Goal: Contribute content: Contribute content

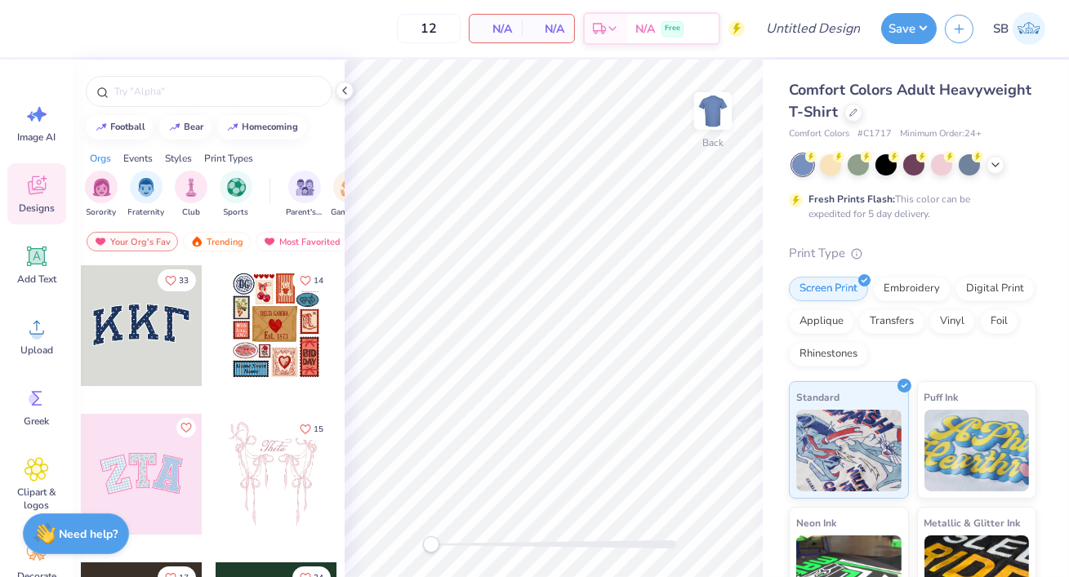
click at [168, 473] on div at bounding box center [141, 474] width 121 height 121
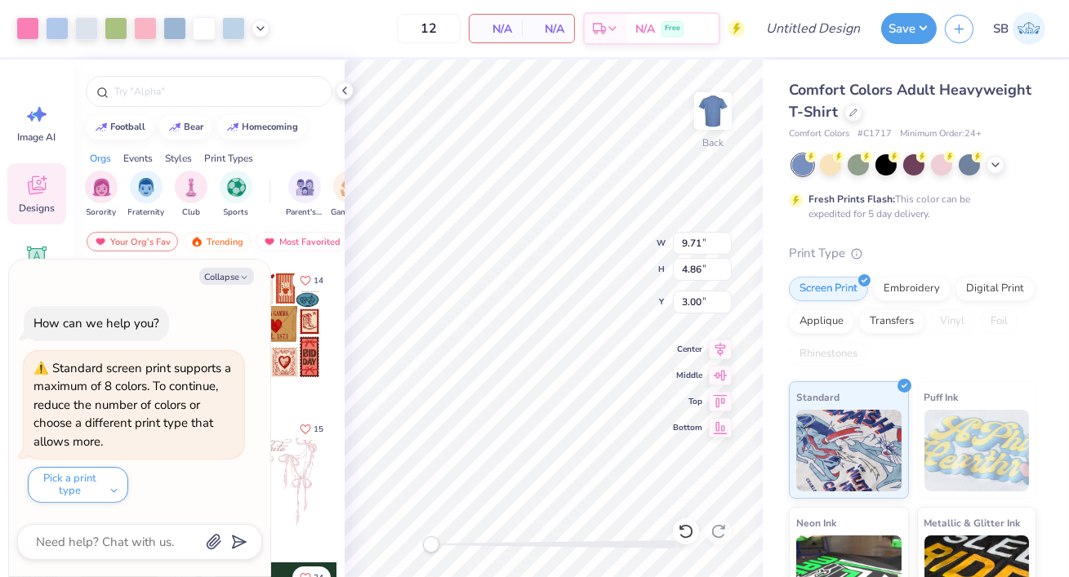
click at [240, 266] on div "Collapse How can we help you? Standard screen print supports a maximum of 8 col…" at bounding box center [139, 418] width 261 height 317
click at [240, 278] on icon "button" at bounding box center [244, 278] width 10 height 10
type textarea "x"
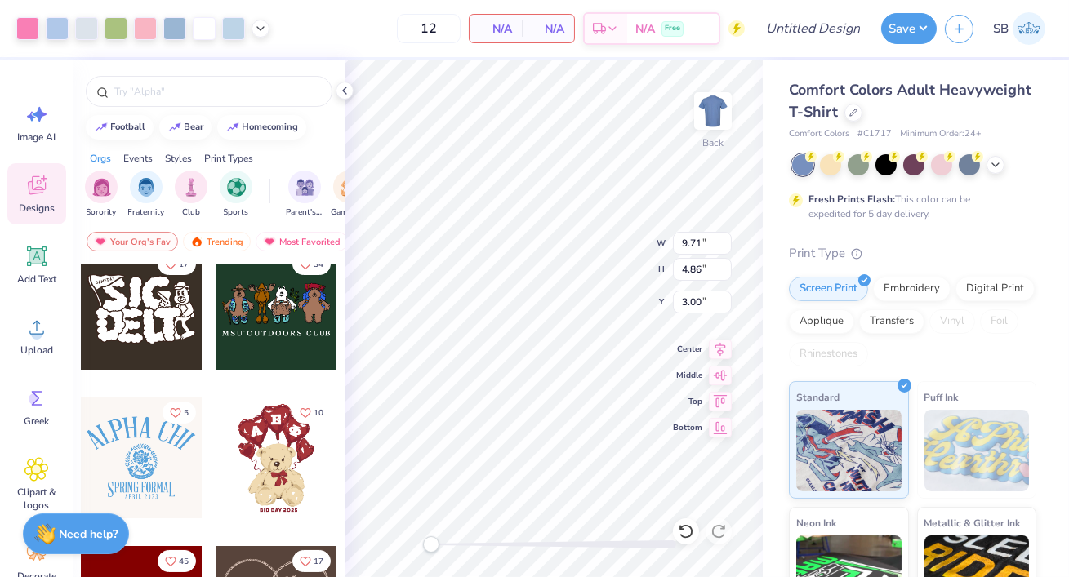
scroll to position [320, 0]
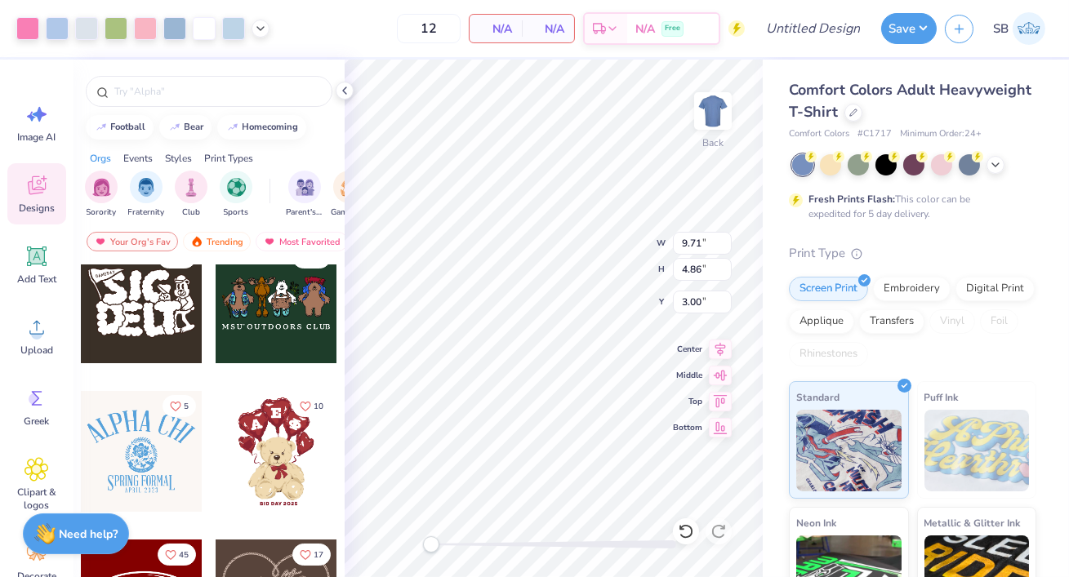
click at [169, 340] on div at bounding box center [141, 302] width 121 height 121
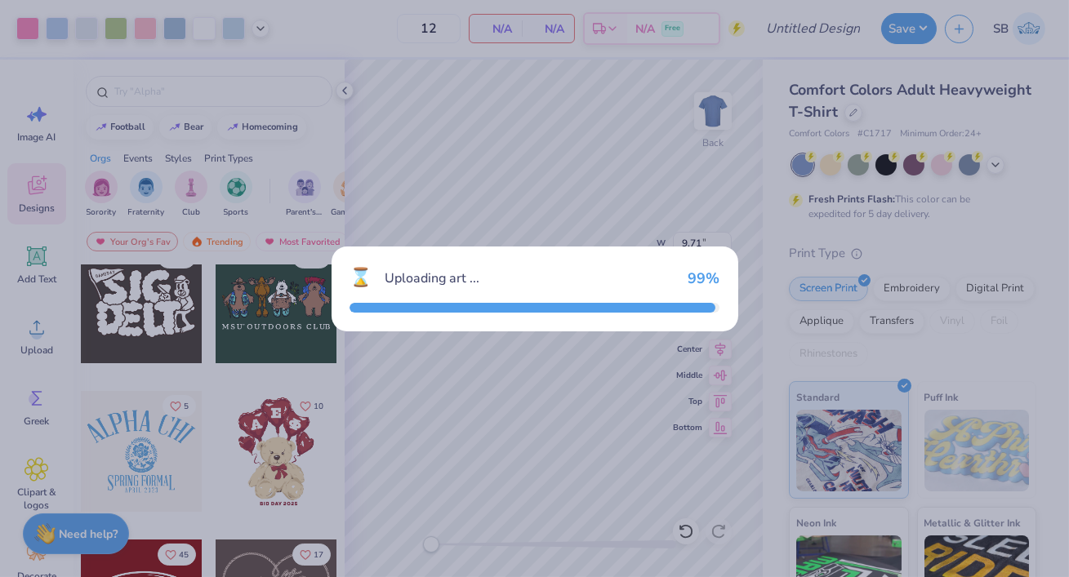
type input "8.01"
type input "5.29"
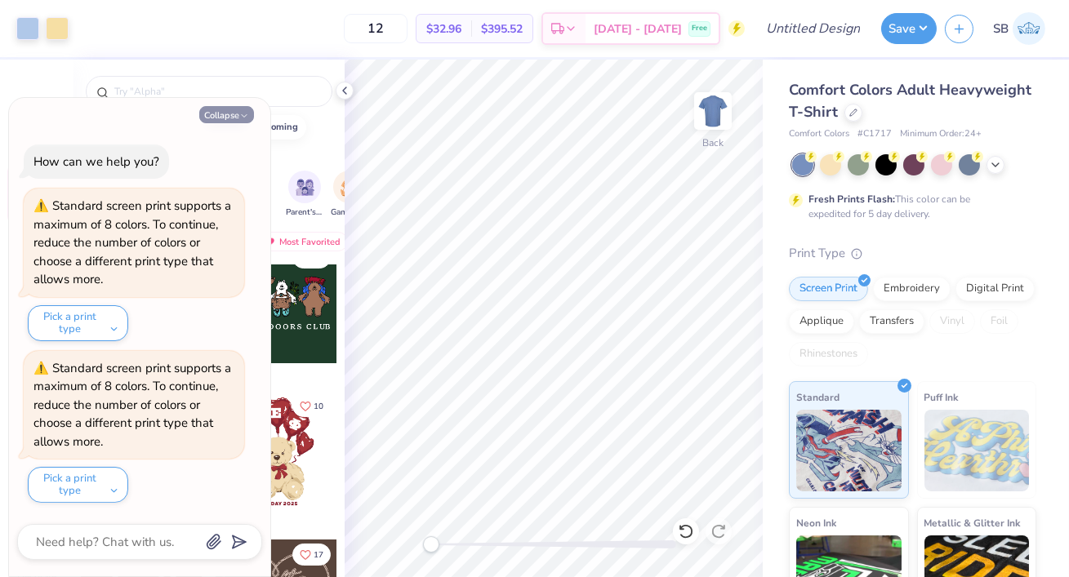
click at [238, 114] on button "Collapse" at bounding box center [226, 114] width 55 height 17
type textarea "x"
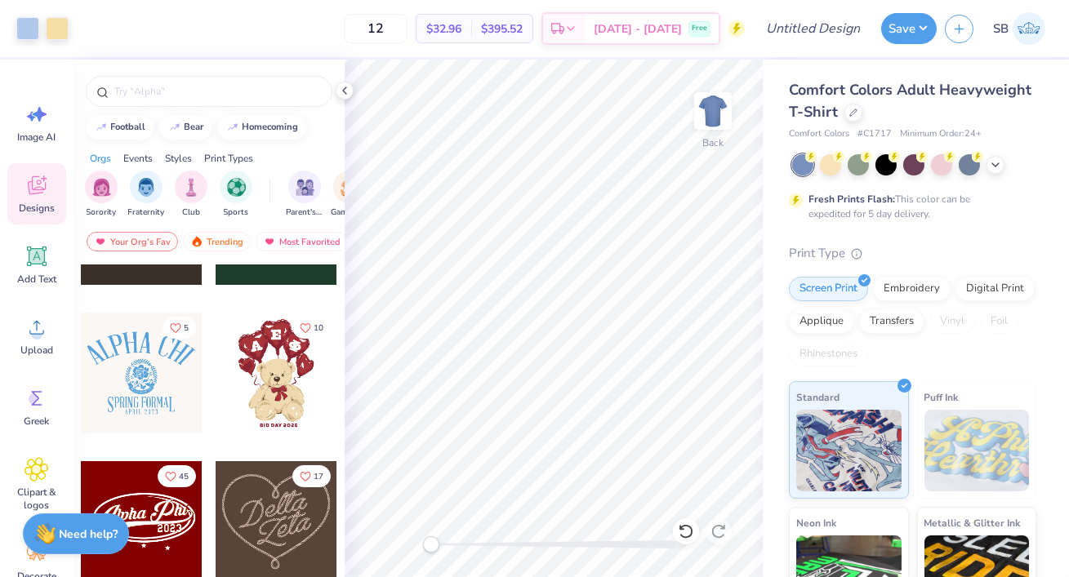
scroll to position [402, 0]
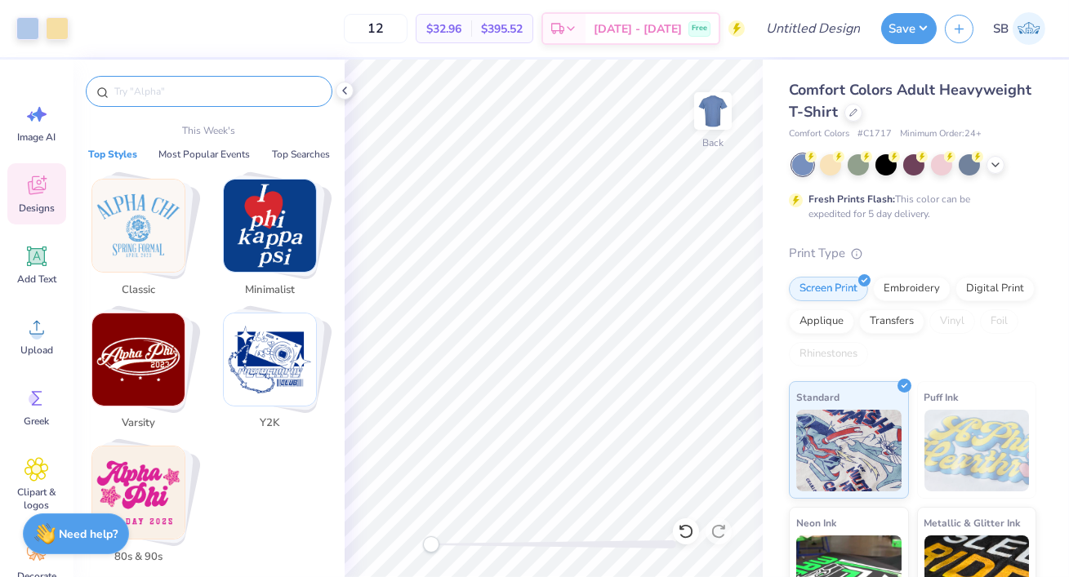
click at [156, 91] on input "text" at bounding box center [217, 91] width 209 height 16
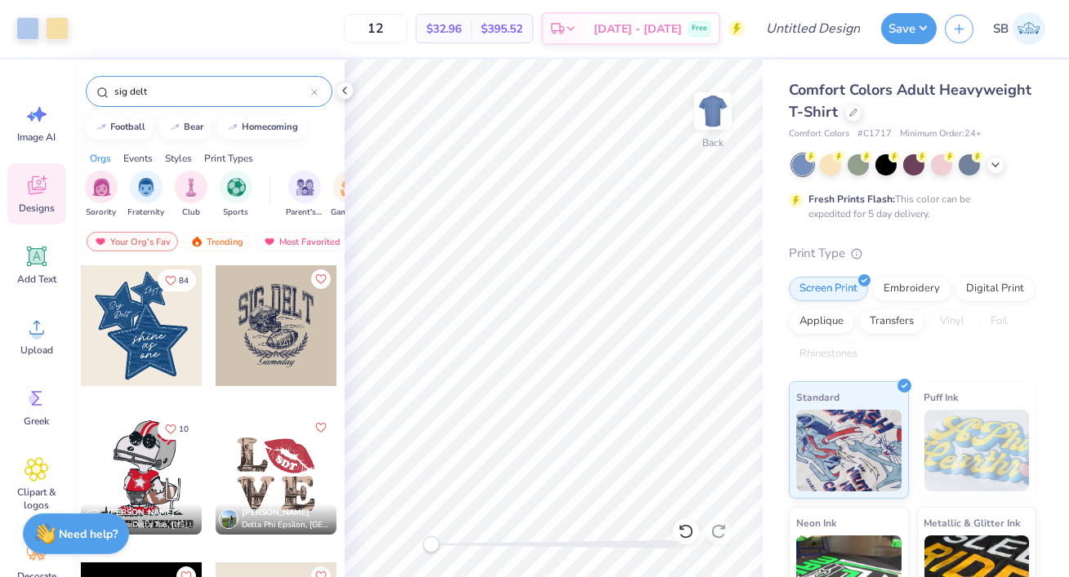
type input "sig delt"
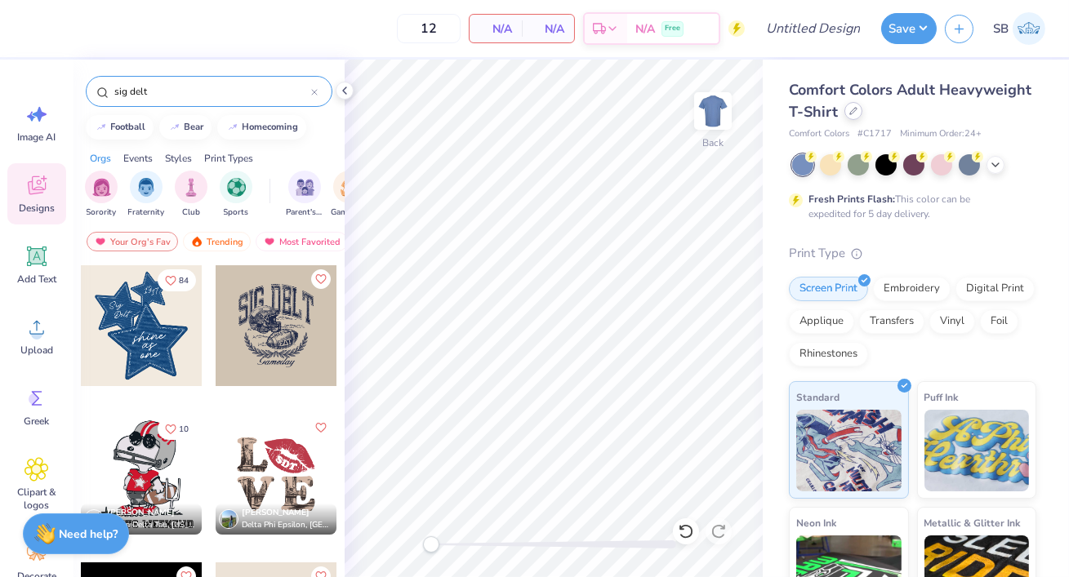
click at [852, 109] on icon at bounding box center [853, 111] width 7 height 7
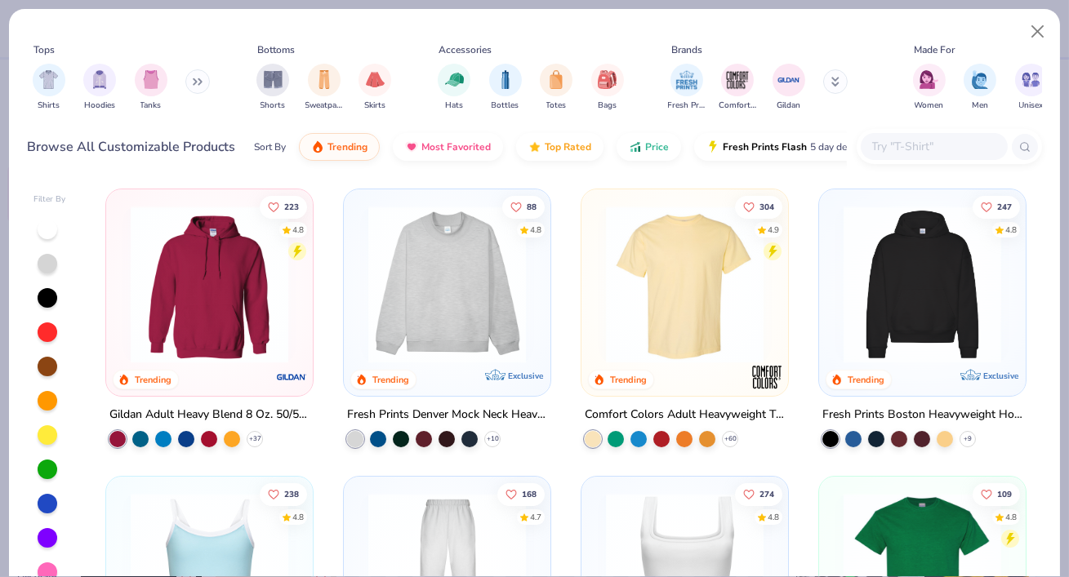
click at [51, 261] on div at bounding box center [48, 264] width 20 height 20
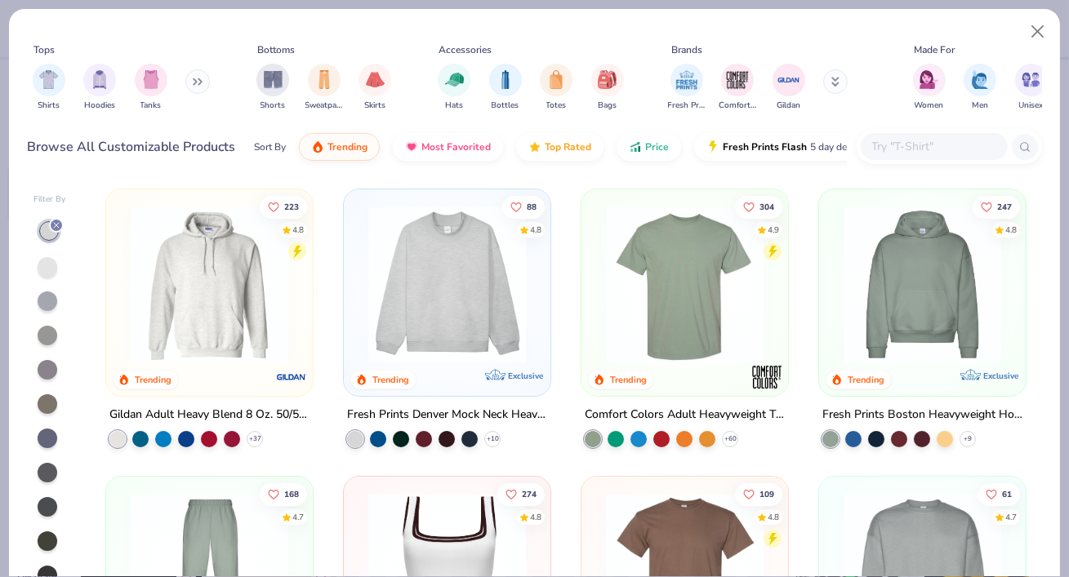
click at [874, 138] on input "text" at bounding box center [933, 146] width 126 height 19
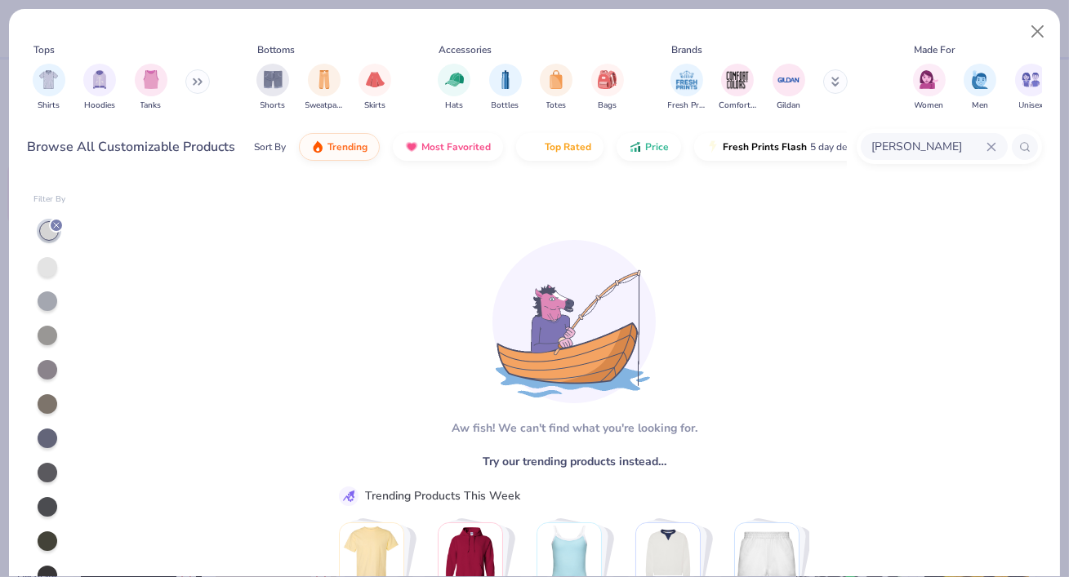
click at [922, 153] on input "gildan crewneck" at bounding box center [928, 146] width 116 height 19
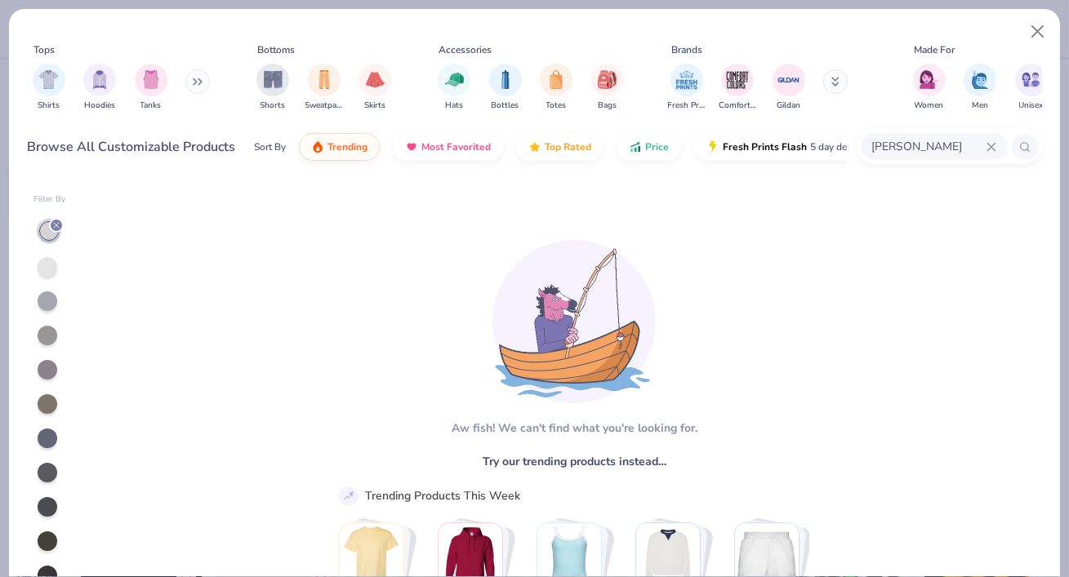
click at [922, 153] on input "gildan crewneck" at bounding box center [928, 146] width 116 height 19
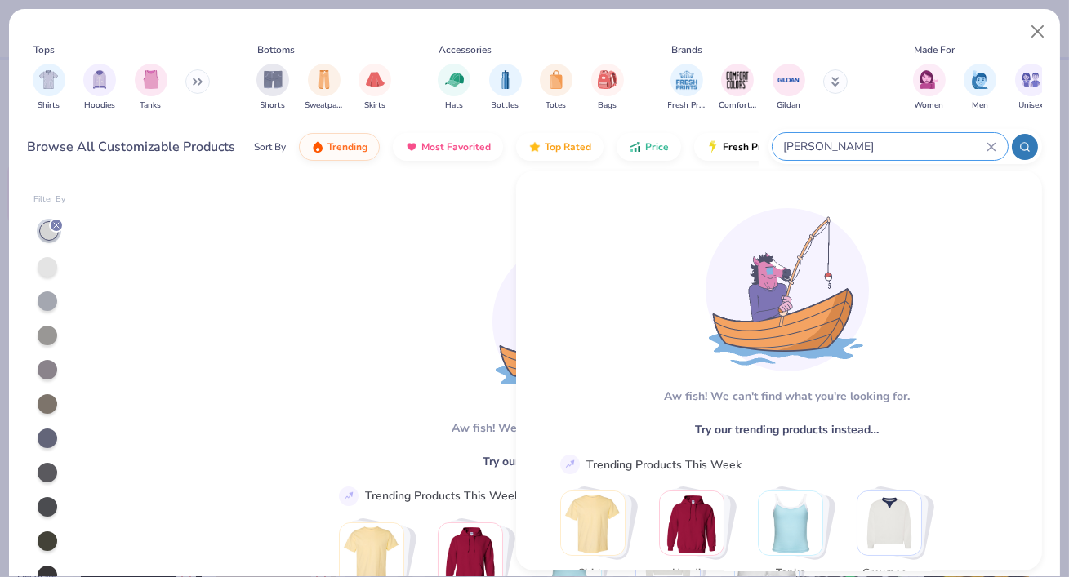
click at [894, 147] on input "gildan crwneck" at bounding box center [884, 146] width 204 height 19
click at [892, 147] on input "gildan cwneck" at bounding box center [884, 146] width 204 height 19
click at [836, 141] on input "gildan cwneck" at bounding box center [884, 146] width 204 height 19
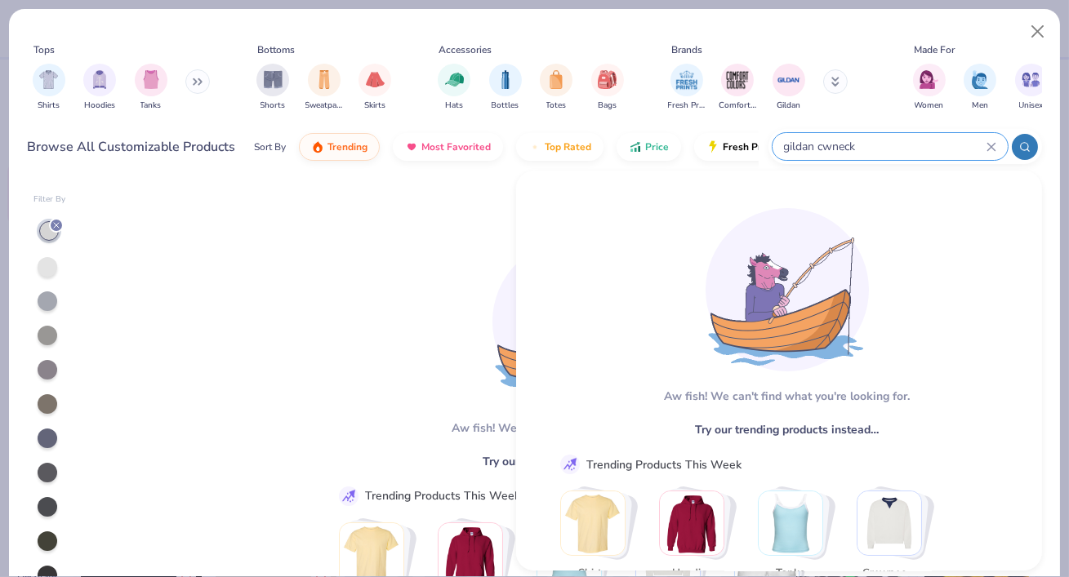
click at [836, 141] on input "gildan cwneck" at bounding box center [884, 146] width 204 height 19
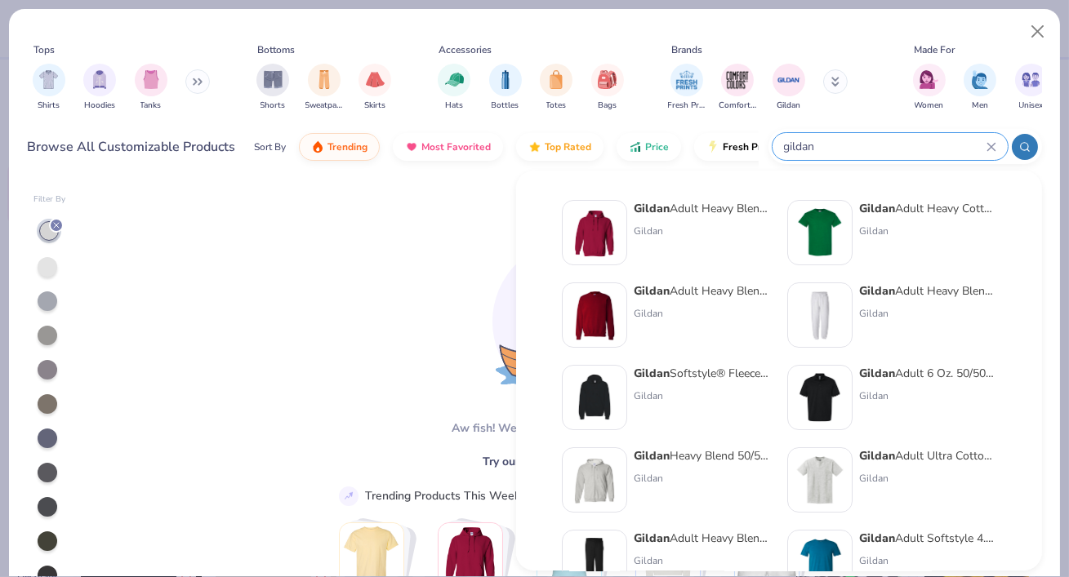
type input "gildan"
click at [689, 307] on div "Gildan" at bounding box center [701, 313] width 137 height 15
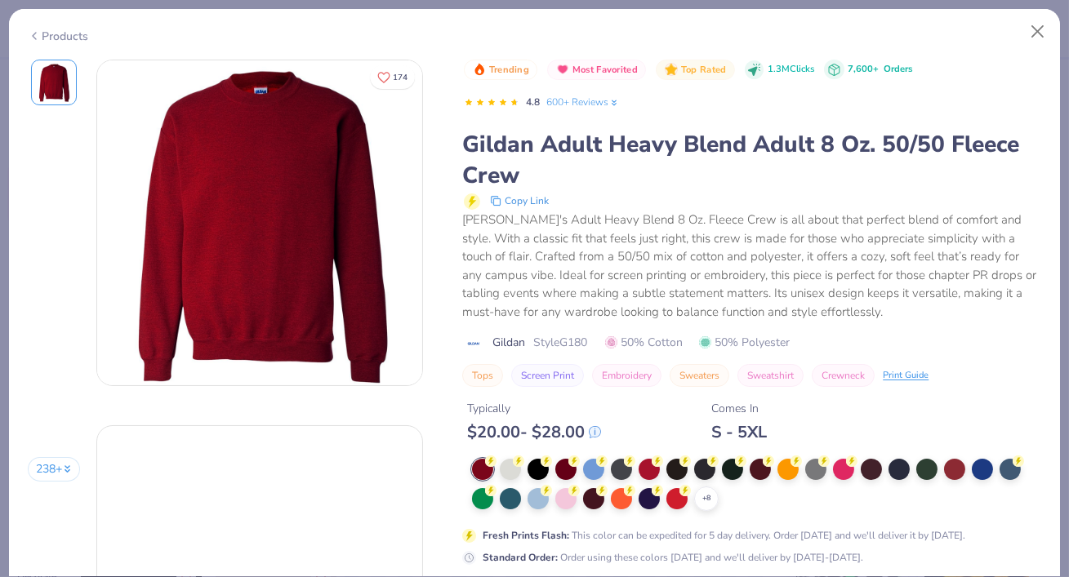
click at [515, 437] on div "$ 20.00 - $ 28.00" at bounding box center [534, 432] width 134 height 20
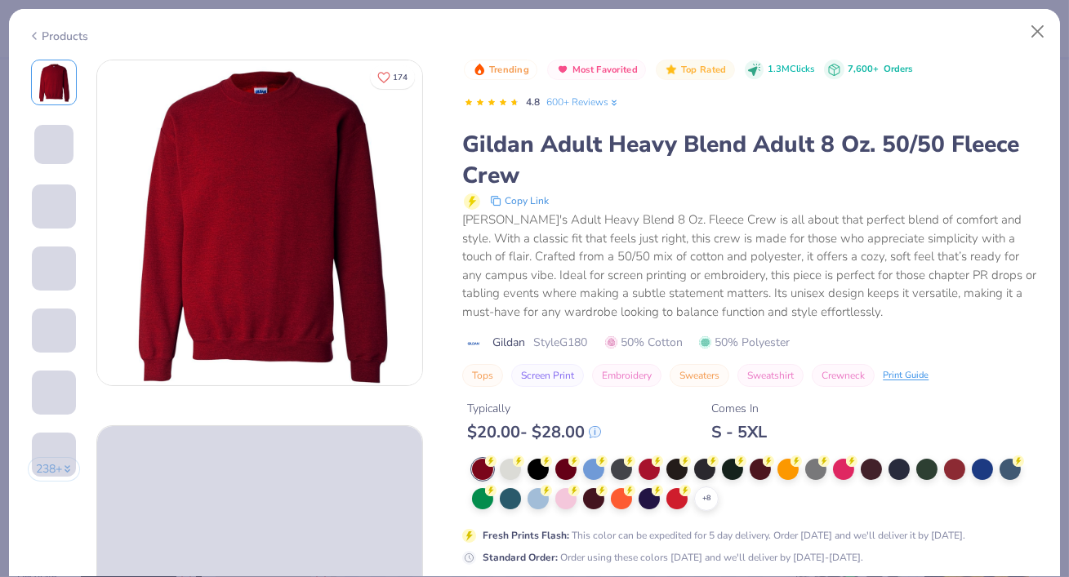
click at [515, 453] on div "Trending Most Favorited Top Rated 1.3M Clicks 7,600+ Orders 4.8 600+ Reviews Gi…" at bounding box center [751, 313] width 579 height 506
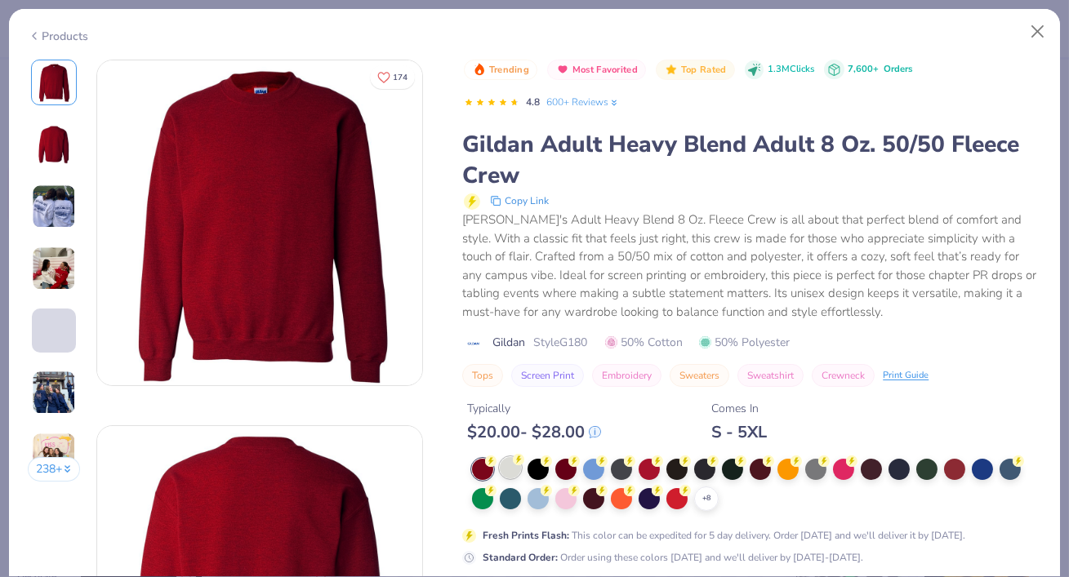
click at [515, 460] on circle at bounding box center [518, 459] width 11 height 11
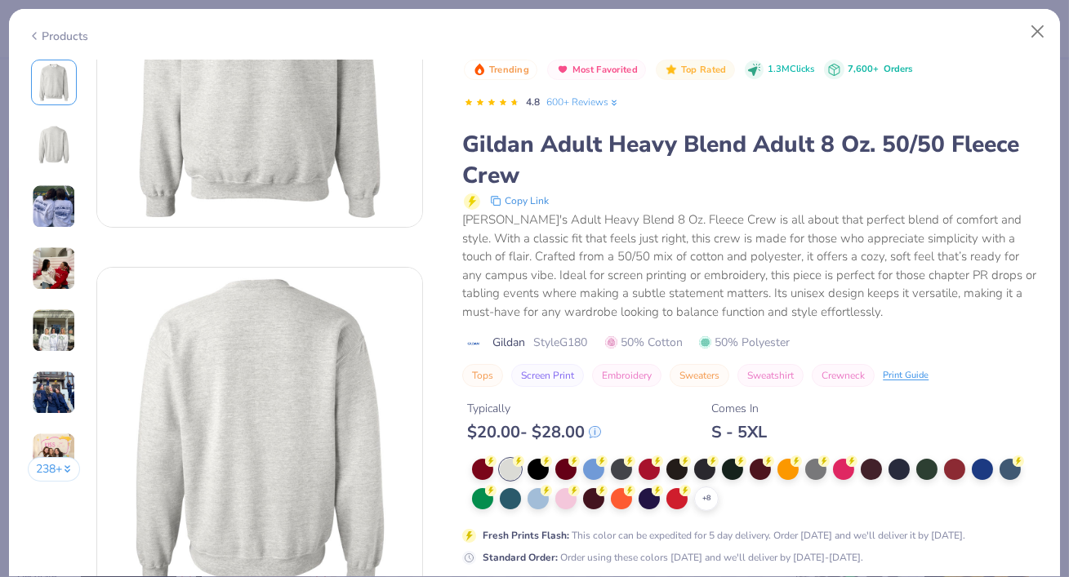
scroll to position [150, 0]
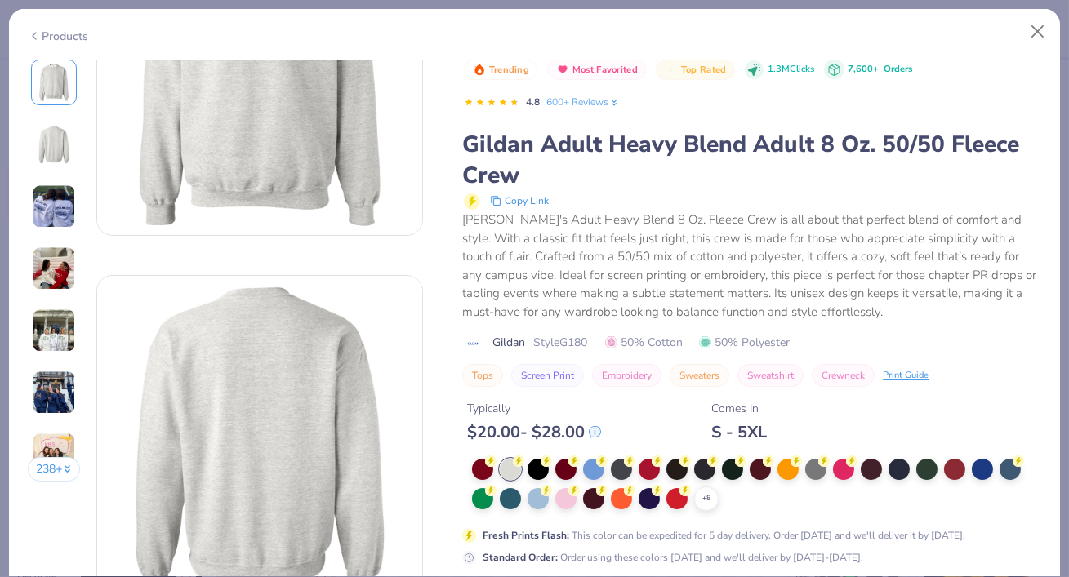
click at [570, 343] on span "Style G180" at bounding box center [560, 342] width 54 height 17
click at [1040, 36] on button "Close" at bounding box center [1037, 31] width 31 height 31
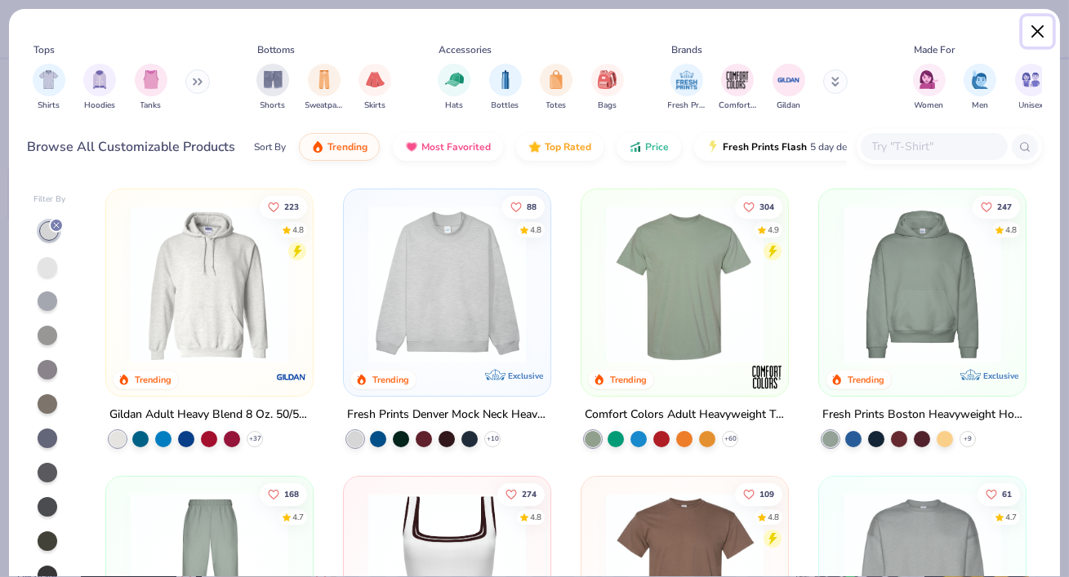
click at [1040, 23] on button "Close" at bounding box center [1037, 31] width 31 height 31
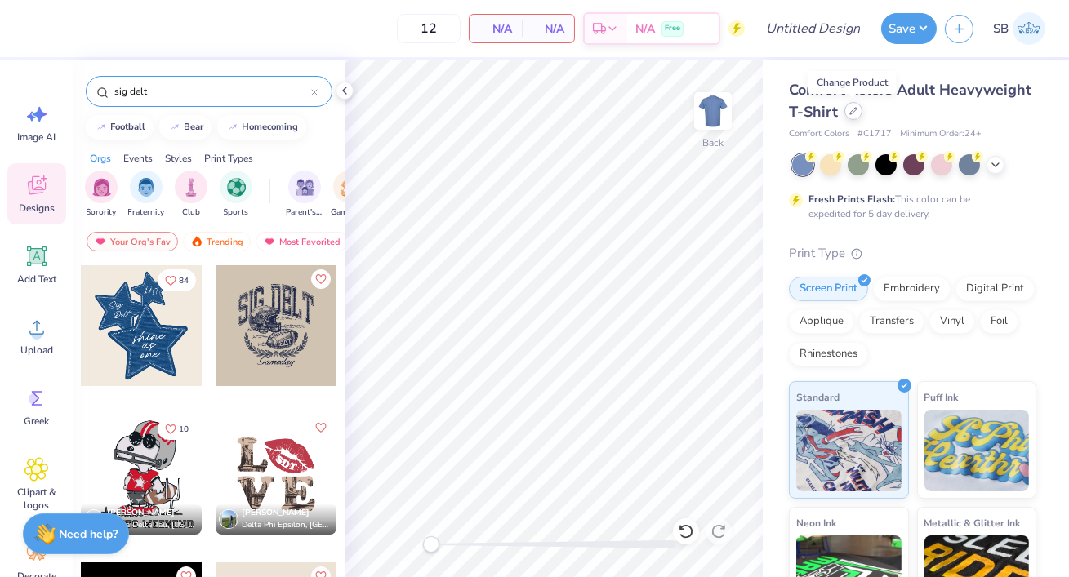
click at [850, 106] on div at bounding box center [853, 111] width 18 height 18
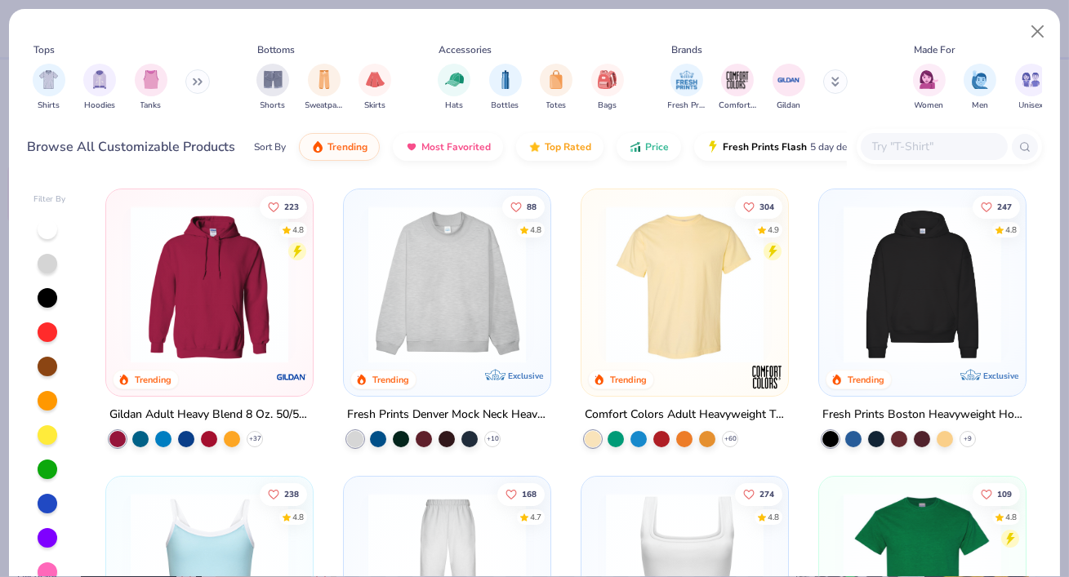
click at [918, 148] on input "text" at bounding box center [933, 146] width 126 height 19
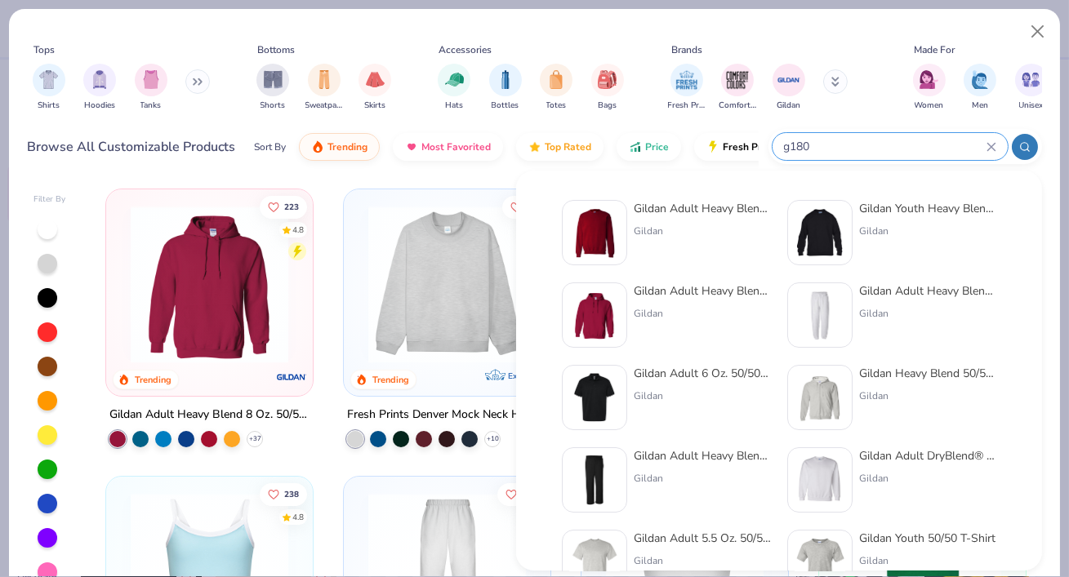
type input "g180"
click at [690, 241] on div "Gildan Adult Heavy Blend Adult 8 Oz. 50/50 Fleece Crew Gildan" at bounding box center [701, 232] width 137 height 65
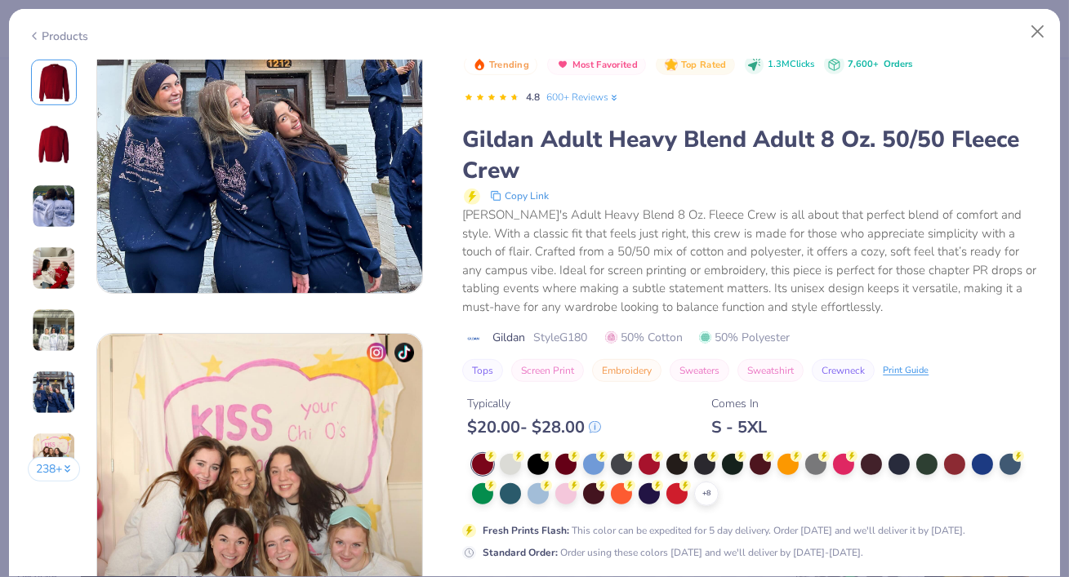
scroll to position [2130, 0]
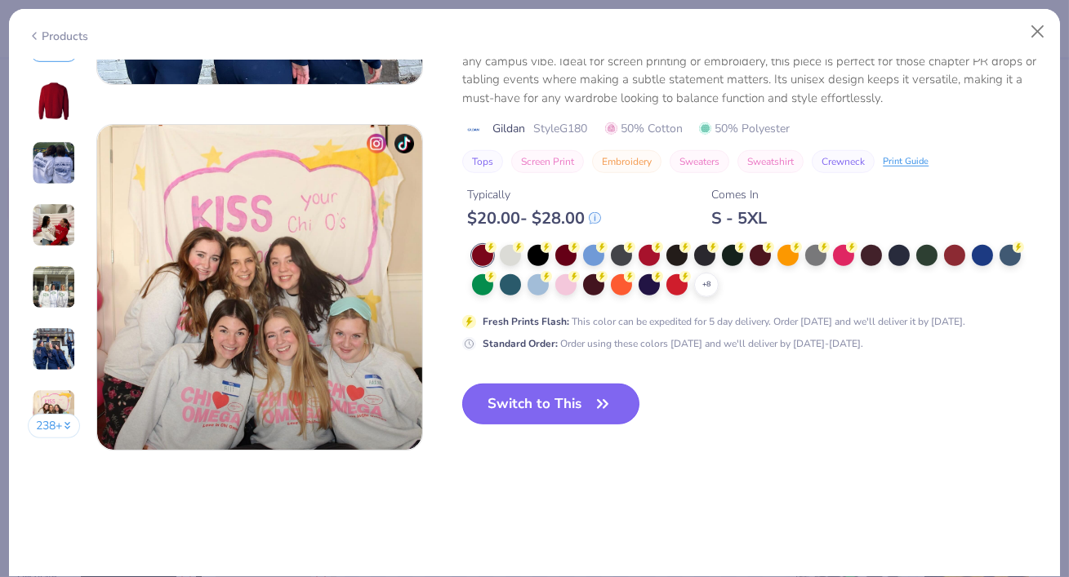
click at [518, 400] on button "Switch to This" at bounding box center [550, 404] width 177 height 41
click at [513, 248] on circle at bounding box center [518, 247] width 11 height 11
click at [507, 252] on div at bounding box center [510, 255] width 21 height 21
click at [518, 391] on button "Switch to This" at bounding box center [550, 404] width 177 height 41
click at [521, 399] on button "Switch to This" at bounding box center [550, 404] width 177 height 41
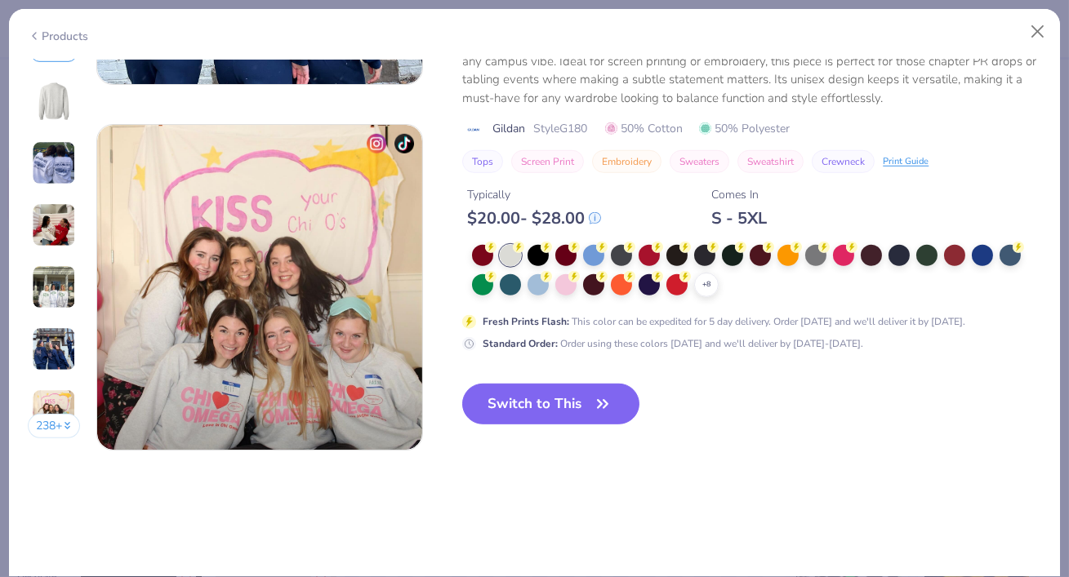
click at [526, 398] on button "Switch to This" at bounding box center [550, 404] width 177 height 41
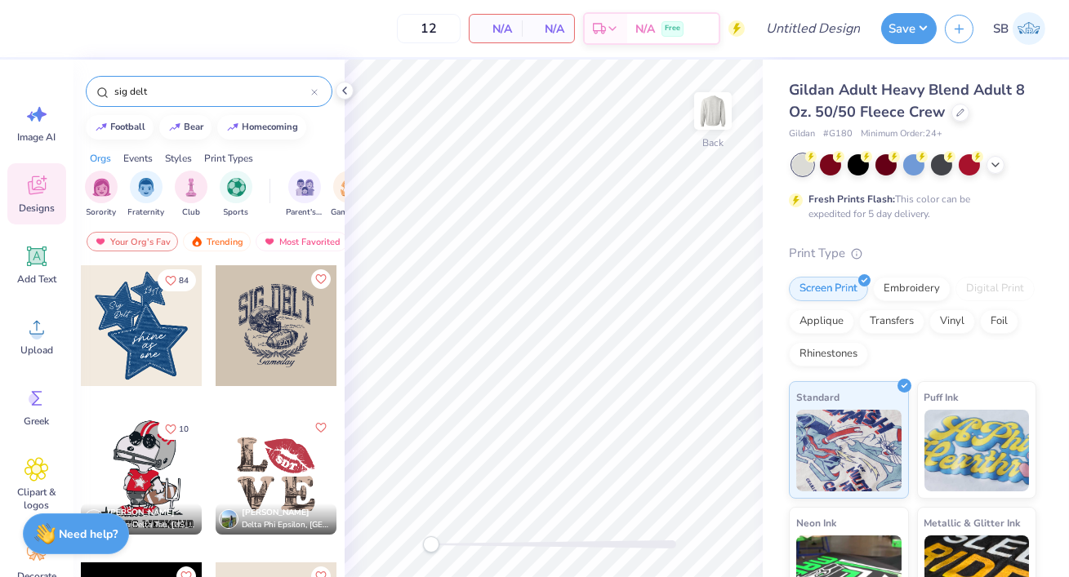
click at [137, 304] on div at bounding box center [141, 325] width 121 height 121
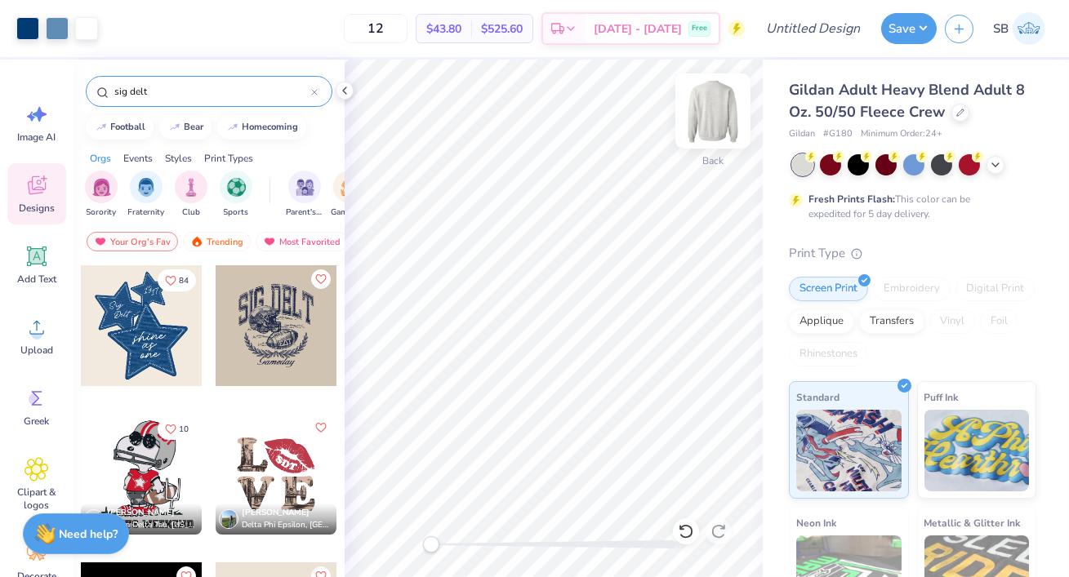
click at [711, 114] on img at bounding box center [712, 110] width 65 height 65
click at [184, 278] on span "84" at bounding box center [184, 279] width 10 height 8
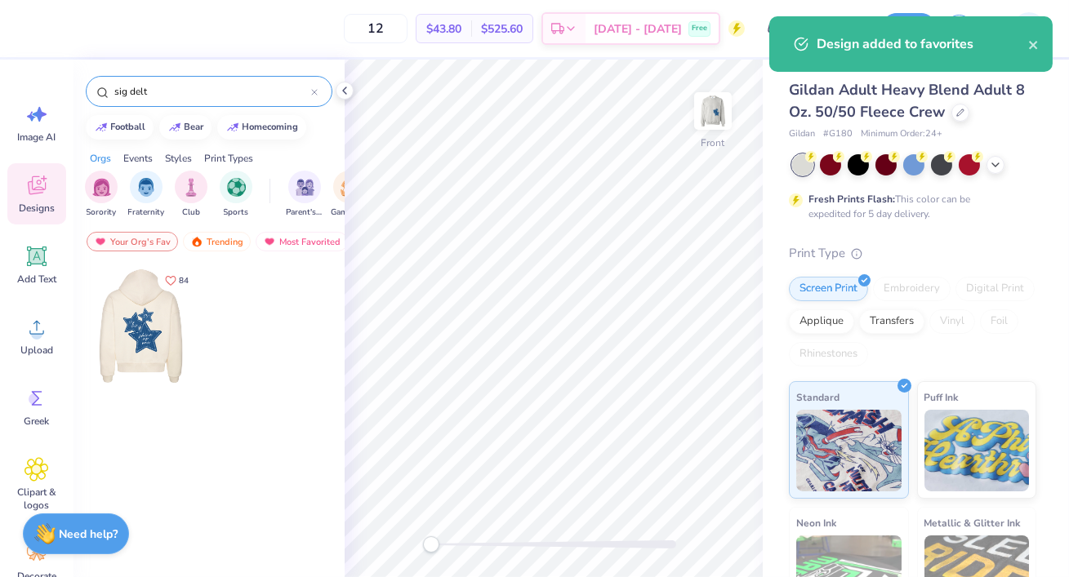
click at [162, 308] on div at bounding box center [141, 325] width 121 height 121
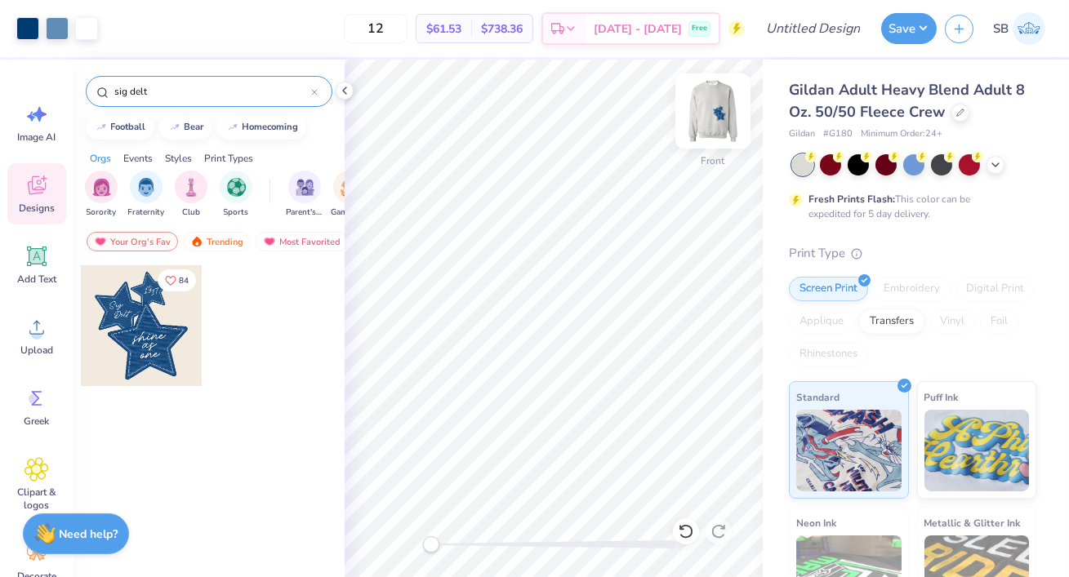
click at [717, 112] on img at bounding box center [712, 110] width 65 height 65
click at [523, 538] on div at bounding box center [553, 544] width 245 height 16
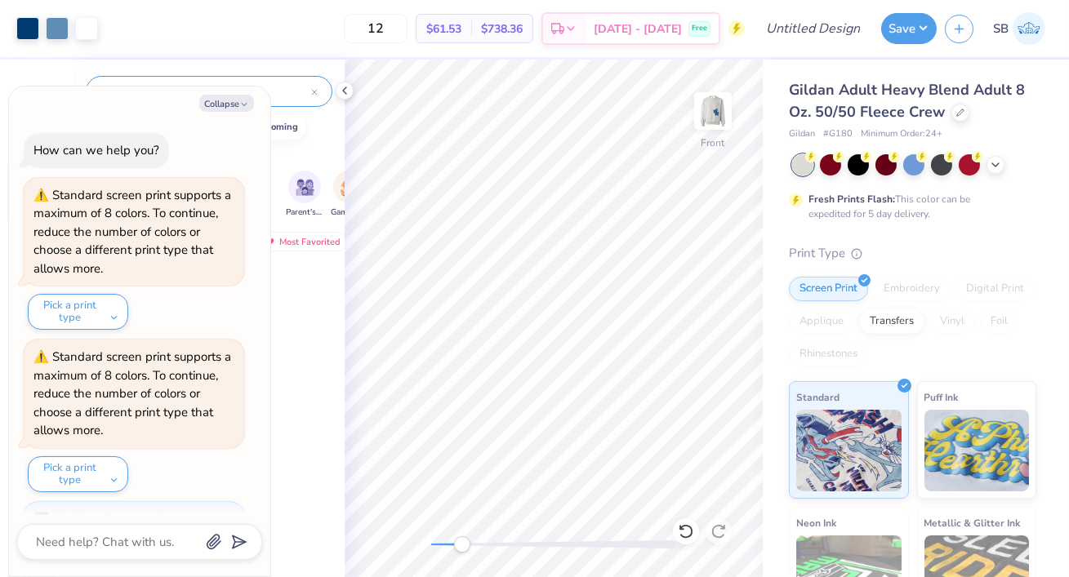
scroll to position [88, 0]
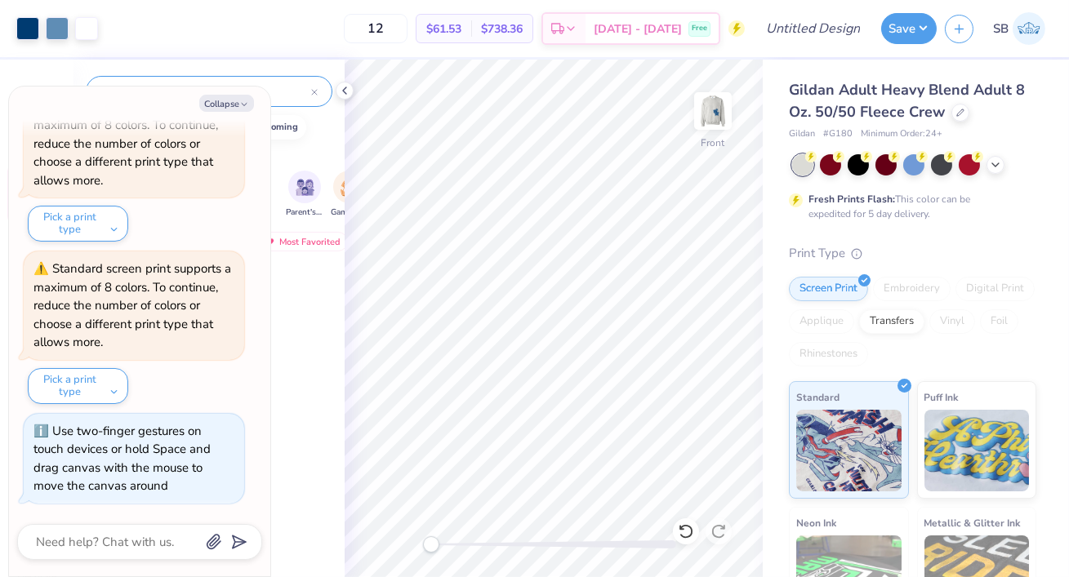
click at [382, 540] on div "Front" at bounding box center [554, 319] width 418 height 518
click at [231, 107] on button "Collapse" at bounding box center [226, 103] width 55 height 17
type textarea "x"
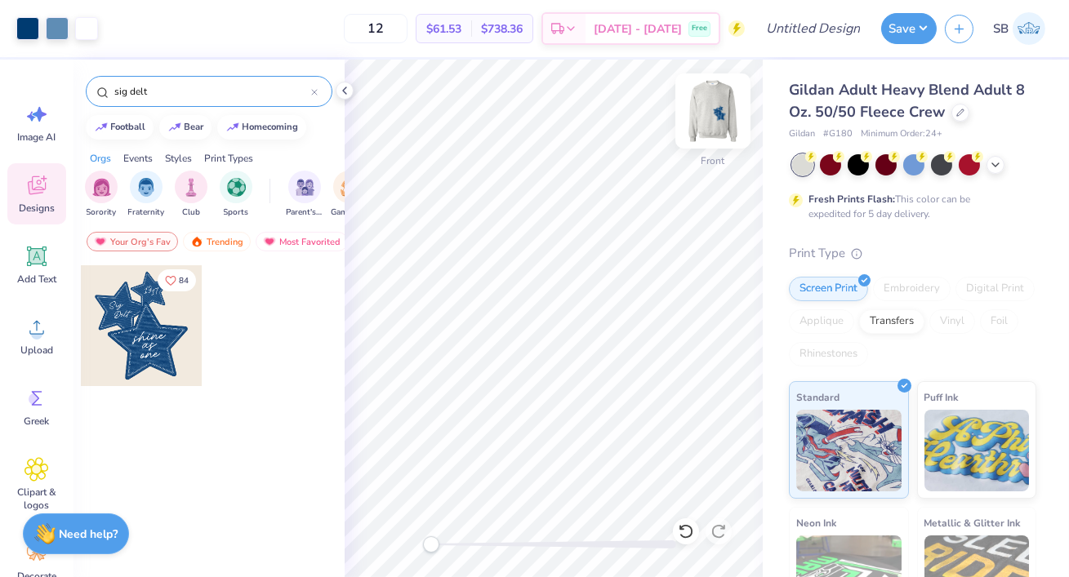
click at [713, 105] on img at bounding box center [712, 110] width 65 height 65
click at [337, 86] on div at bounding box center [345, 91] width 18 height 18
click at [342, 93] on div "sig delt" at bounding box center [208, 88] width 271 height 56
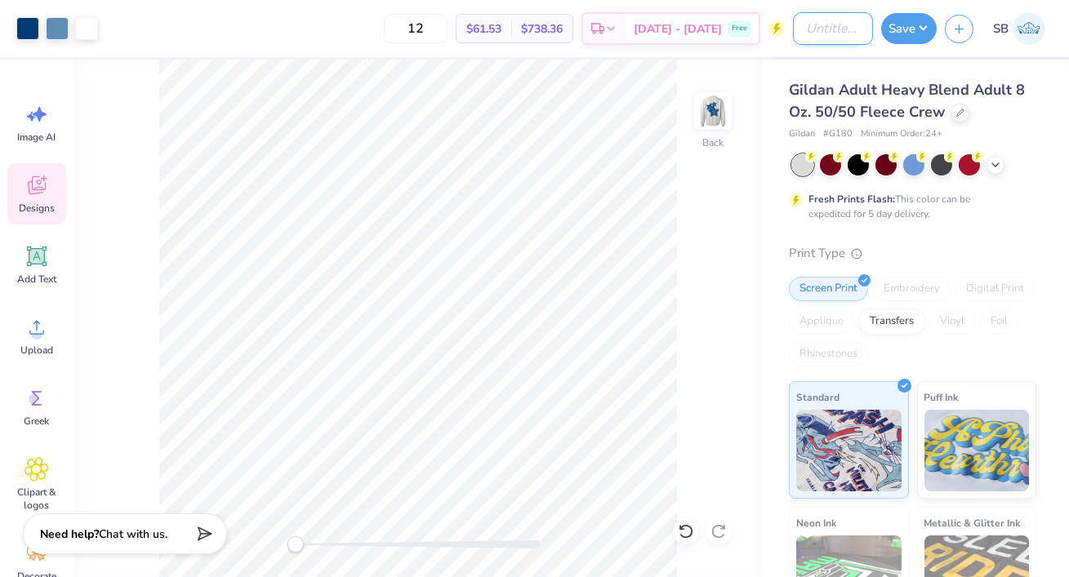
click at [831, 24] on input "Design Title" at bounding box center [833, 28] width 80 height 33
type input "Aelfric eden sdt"
click at [909, 30] on button "Save" at bounding box center [909, 26] width 56 height 31
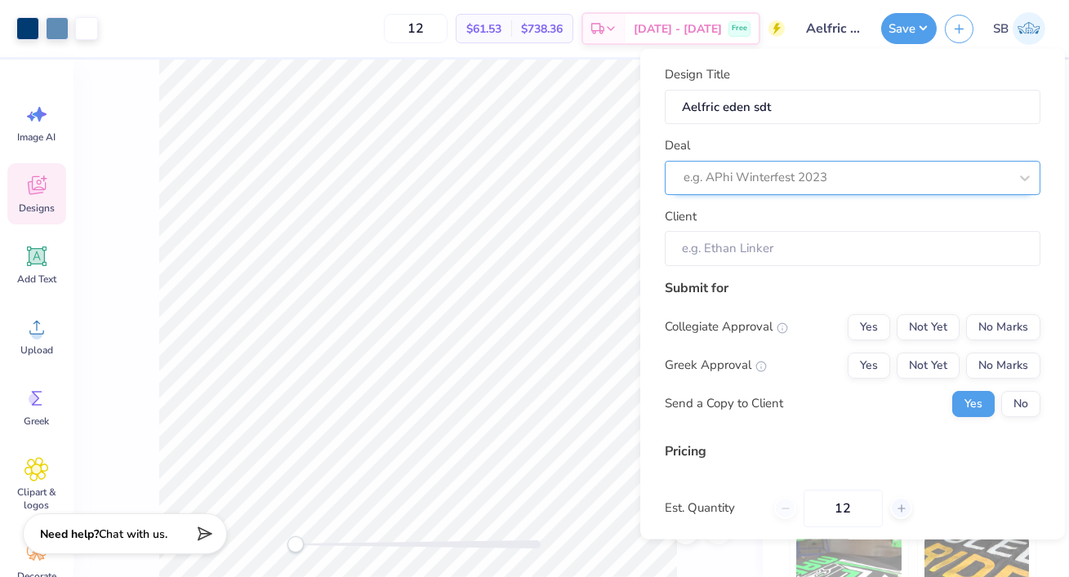
click at [811, 167] on div at bounding box center [845, 178] width 325 height 22
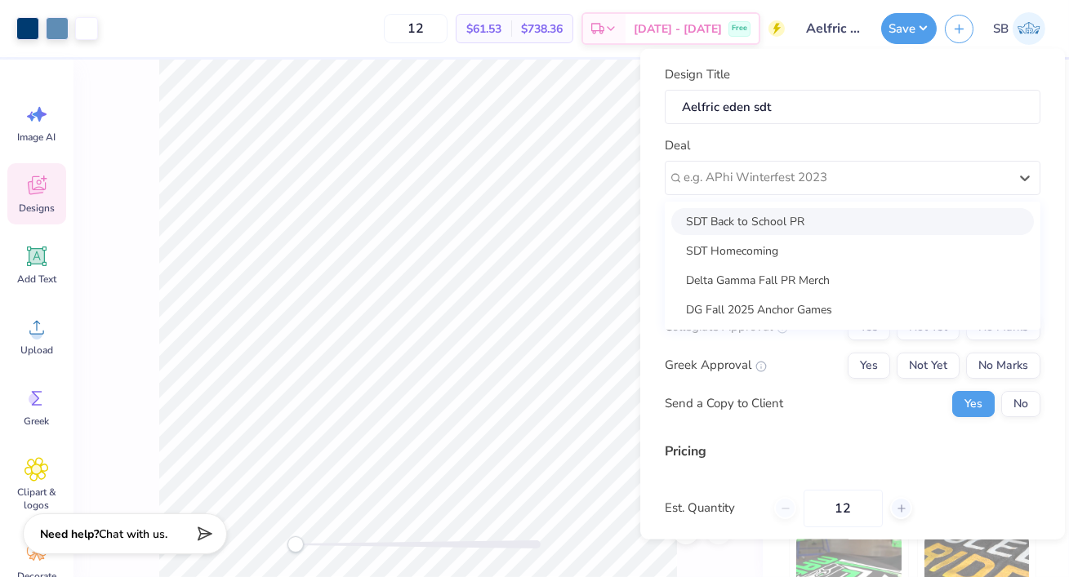
click at [806, 222] on div "SDT Back to School PR" at bounding box center [852, 220] width 362 height 27
type input "Jenna Massi"
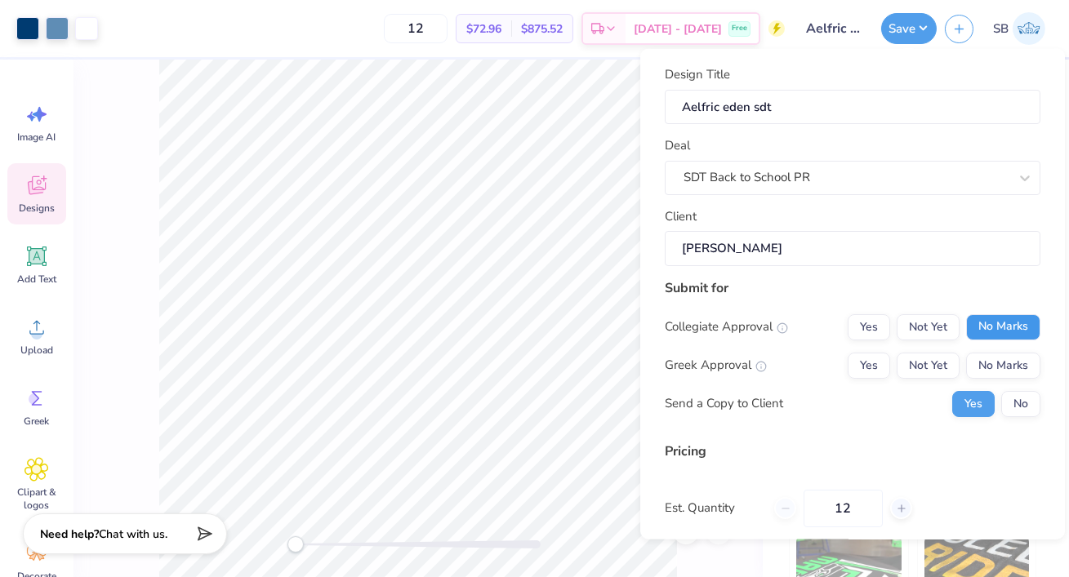
click at [981, 325] on button "No Marks" at bounding box center [1003, 326] width 74 height 26
click at [873, 365] on button "Yes" at bounding box center [868, 365] width 42 height 26
type input "$72.96"
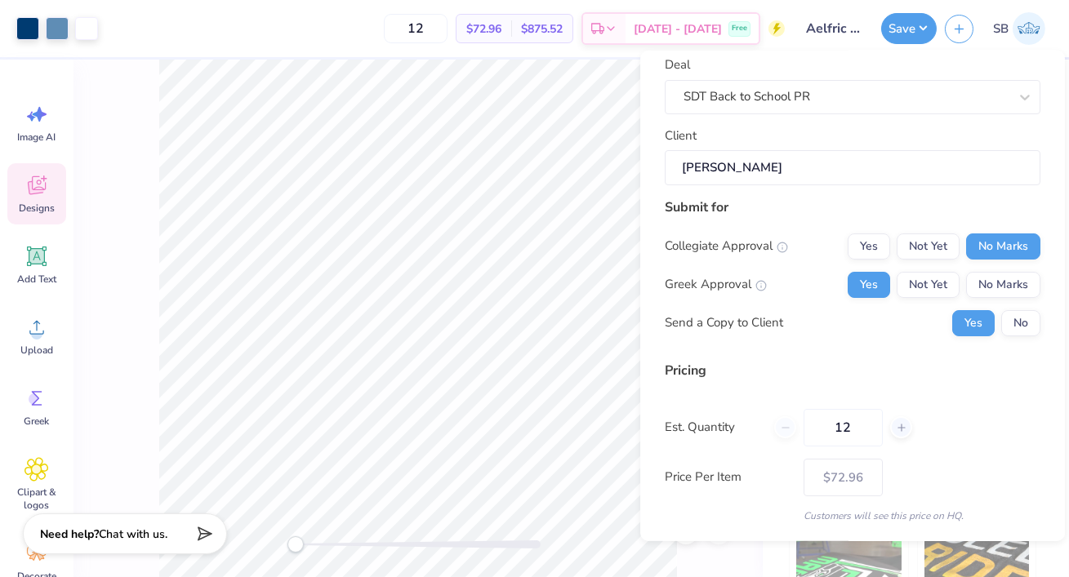
scroll to position [131, 0]
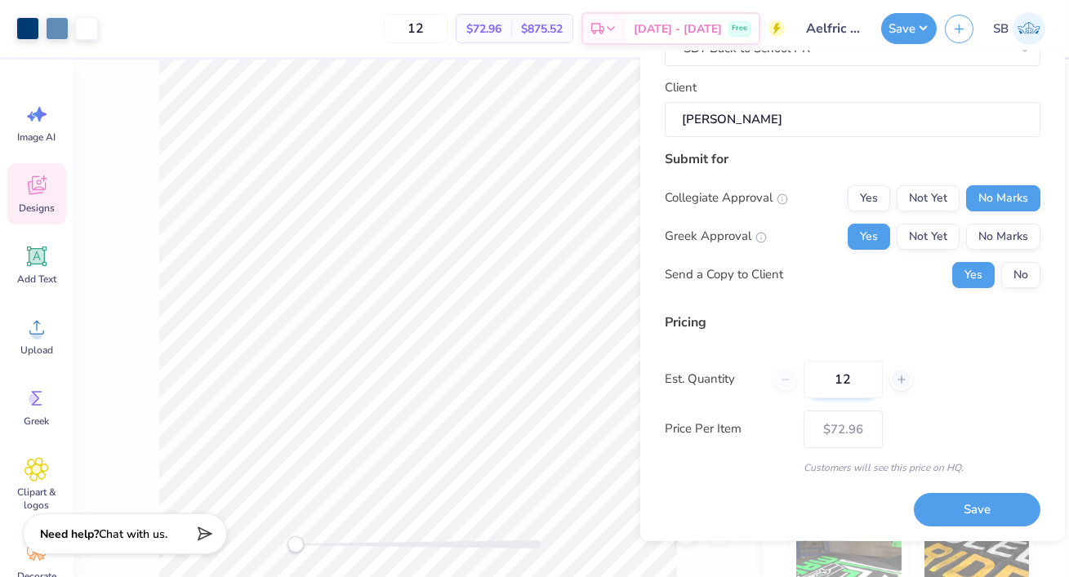
click at [865, 381] on input "12" at bounding box center [842, 379] width 79 height 38
type input "0"
type input "050"
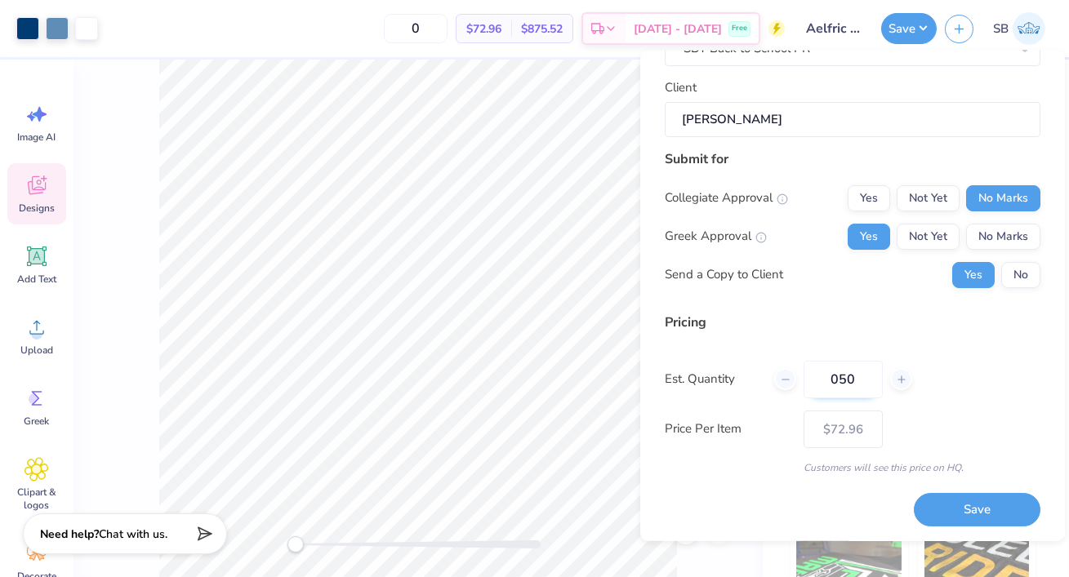
type input "50"
type input "05"
type input "– –"
type input "0"
type input "50"
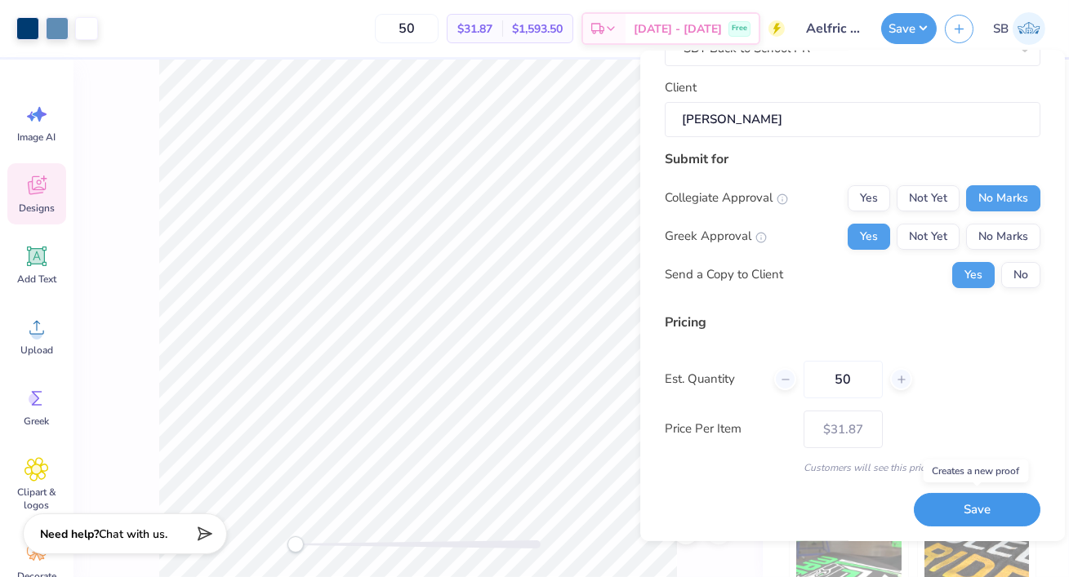
click at [970, 516] on button "Save" at bounding box center [977, 509] width 127 height 33
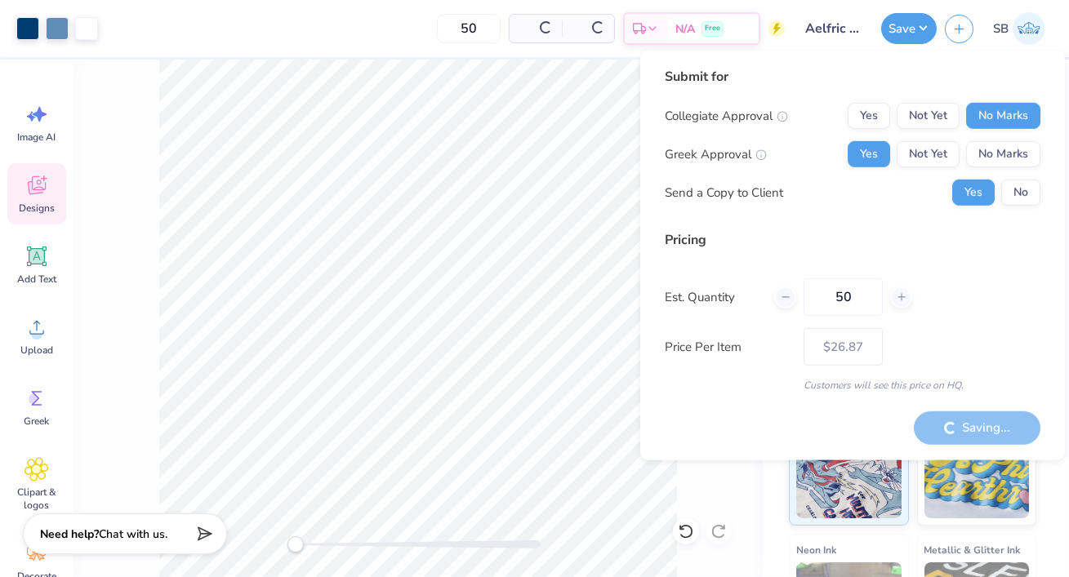
type input "– –"
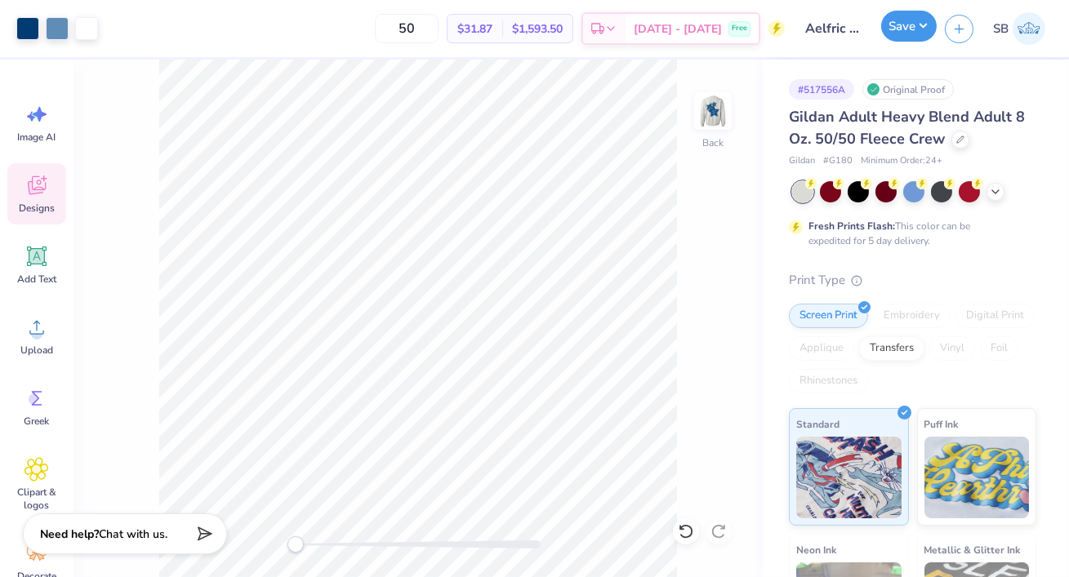
click at [923, 17] on button "Save" at bounding box center [909, 26] width 56 height 31
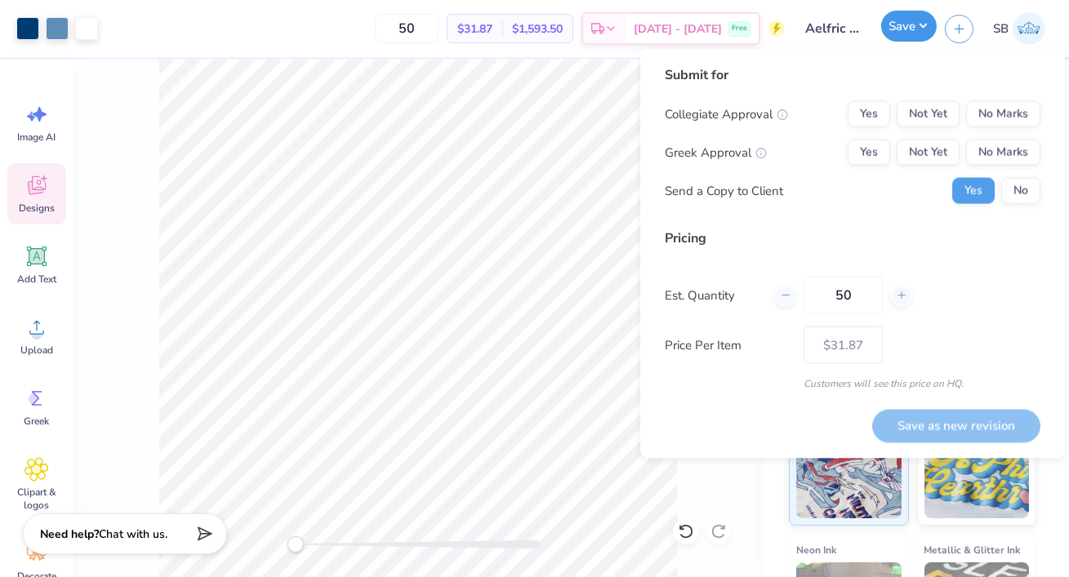
click at [923, 18] on button "Save" at bounding box center [909, 26] width 56 height 31
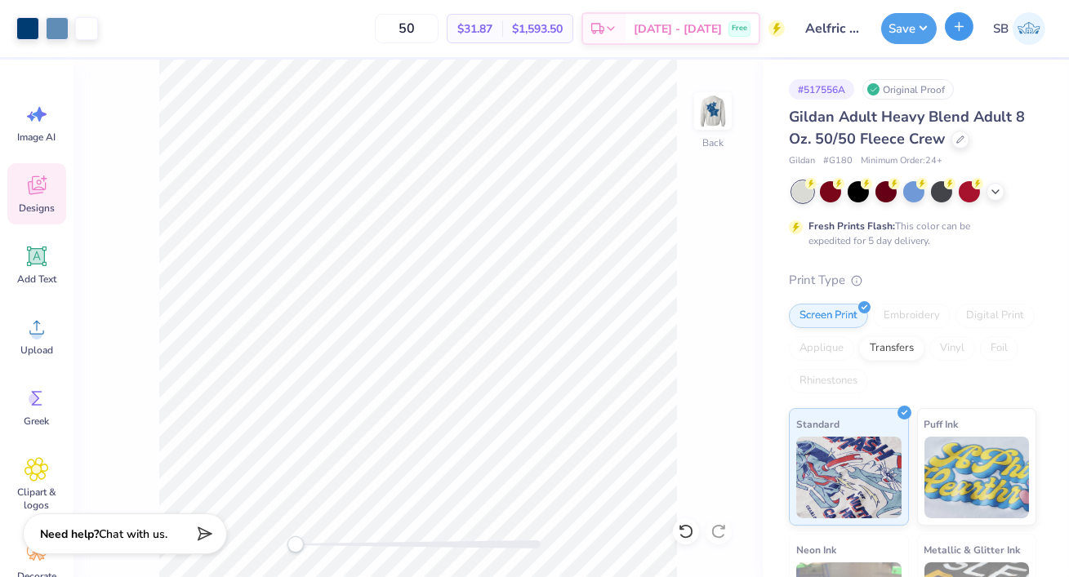
click at [951, 36] on button "button" at bounding box center [959, 26] width 29 height 29
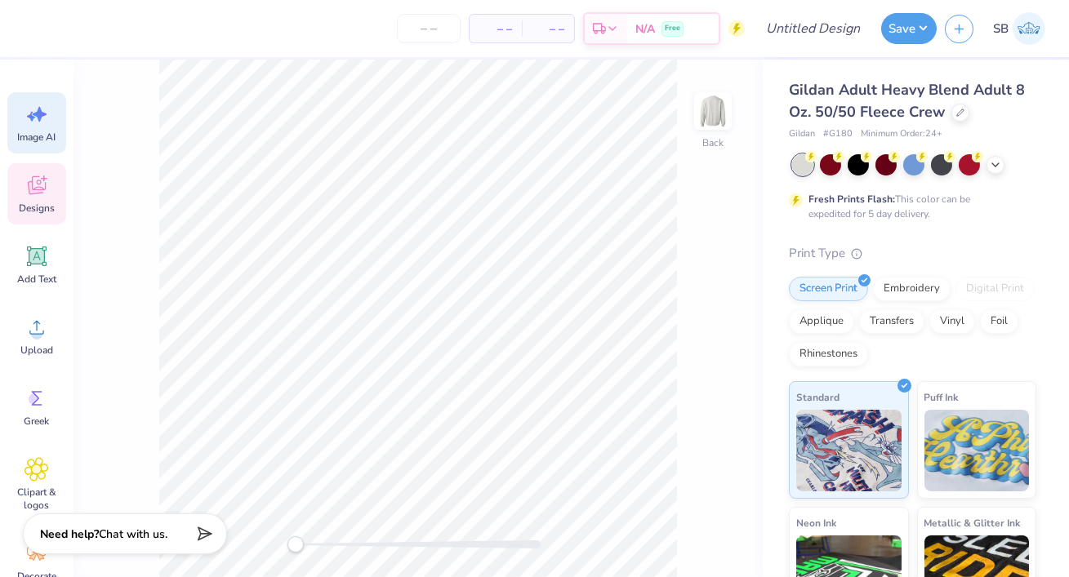
click at [20, 136] on span "Image AI" at bounding box center [37, 137] width 38 height 13
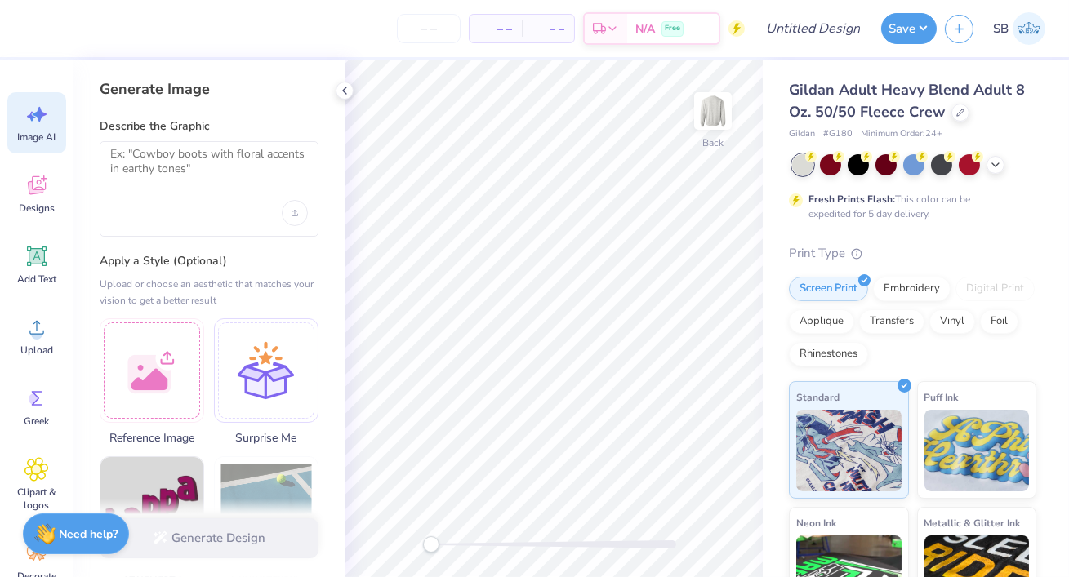
click at [197, 198] on div at bounding box center [209, 189] width 219 height 96
click at [168, 176] on textarea at bounding box center [209, 167] width 198 height 41
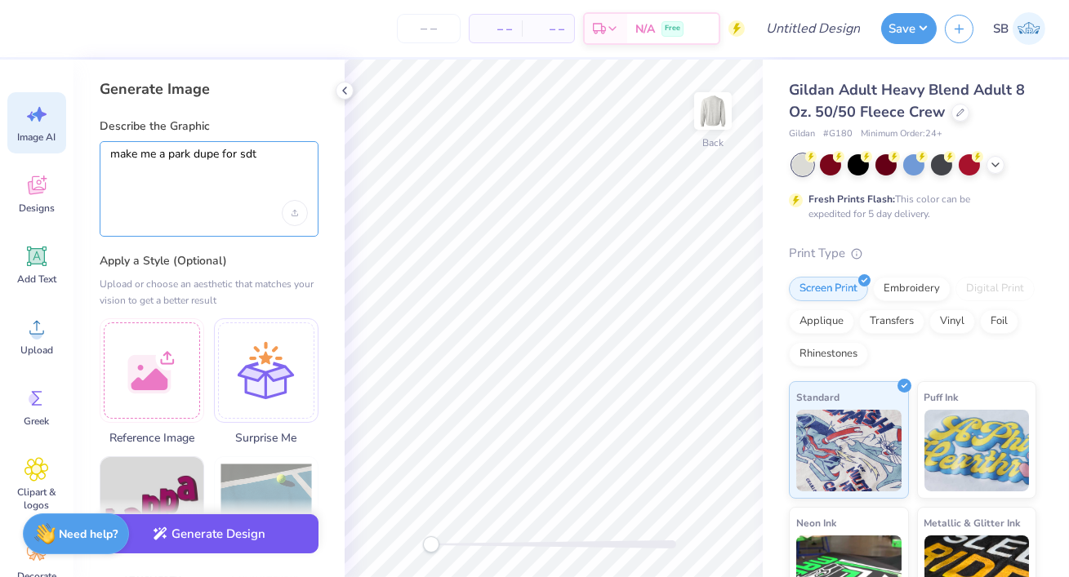
type textarea "make me a park dupe for sdt"
click at [227, 535] on button "Generate Design" at bounding box center [209, 534] width 219 height 40
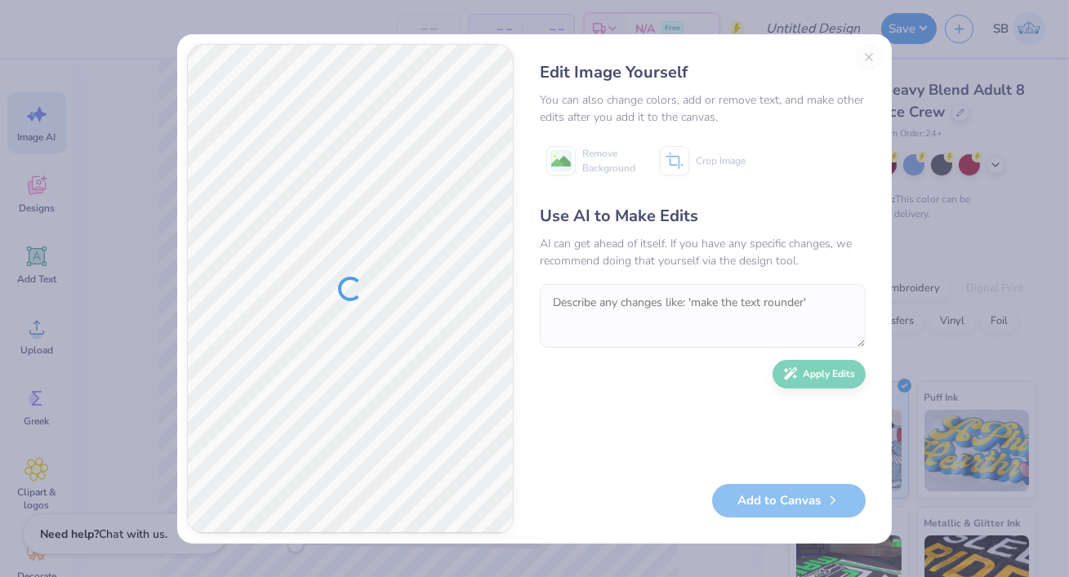
click at [874, 60] on div "Edit Image Yourself You can also change colors, add or remove text, and make ot…" at bounding box center [702, 289] width 358 height 490
click at [870, 60] on div "Edit Image Yourself You can also change colors, add or remove text, and make ot…" at bounding box center [702, 289] width 358 height 490
click at [861, 57] on div "Edit Image Yourself You can also change colors, add or remove text, and make ot…" at bounding box center [702, 289] width 358 height 490
click at [864, 57] on div "Edit Image Yourself You can also change colors, add or remove text, and make ot…" at bounding box center [702, 289] width 358 height 490
click at [867, 56] on div "Edit Image Yourself You can also change colors, add or remove text, and make ot…" at bounding box center [702, 289] width 358 height 490
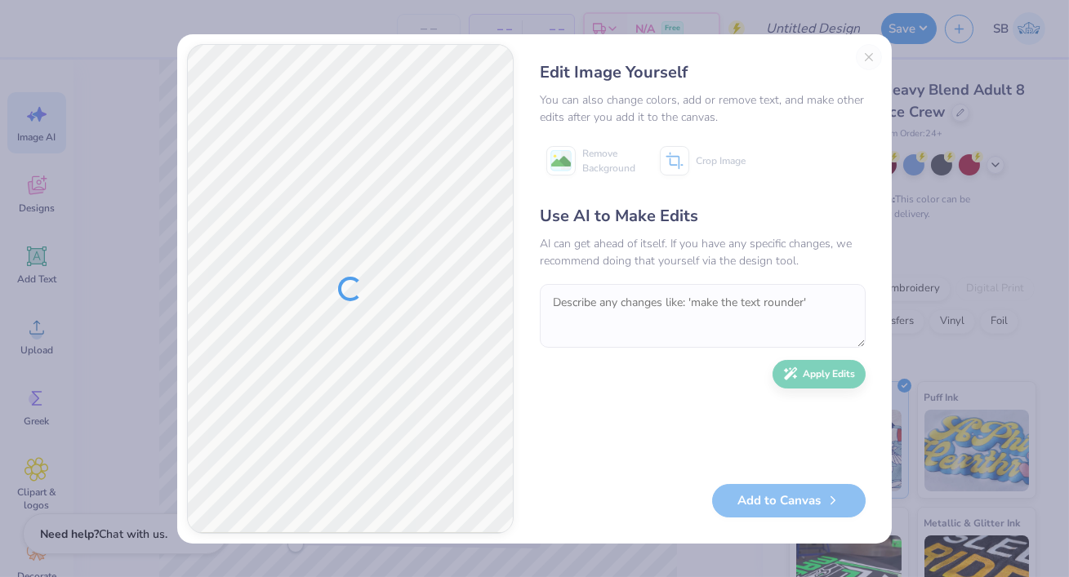
click at [316, 338] on div at bounding box center [350, 289] width 325 height 488
click at [170, 232] on div "Edit Image Yourself You can also change colors, add or remove text, and make ot…" at bounding box center [534, 288] width 1069 height 577
click at [877, 67] on div "Edit Image Yourself You can also change colors, add or remove text, and make ot…" at bounding box center [702, 289] width 358 height 490
click at [872, 59] on div "Edit Image Yourself You can also change colors, add or remove text, and make ot…" at bounding box center [702, 289] width 358 height 490
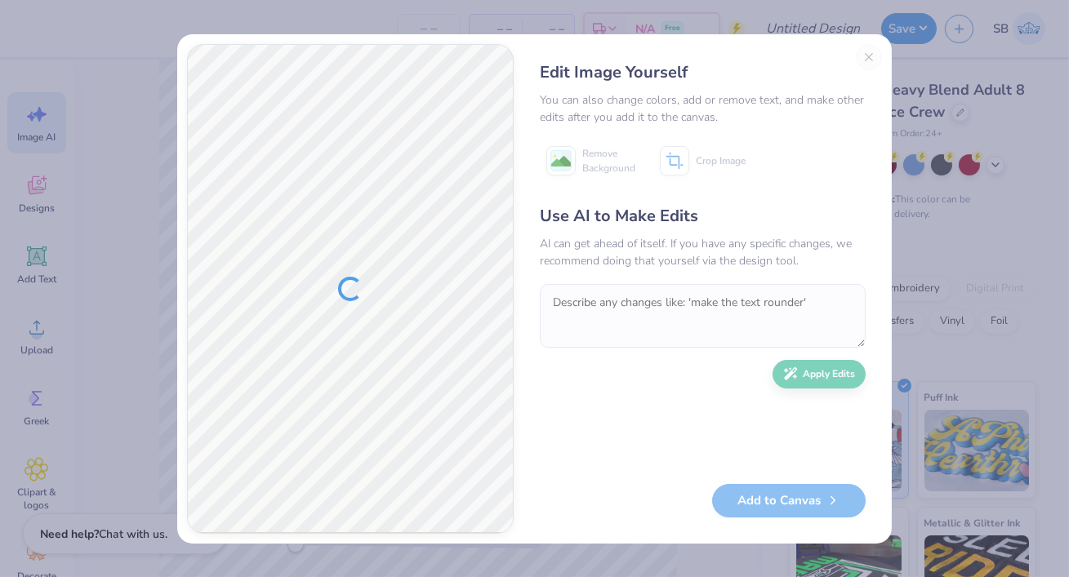
click at [909, 147] on div "Edit Image Yourself You can also change colors, add or remove text, and make ot…" at bounding box center [534, 288] width 1069 height 577
click at [650, 151] on div "Remove Background Crop Image" at bounding box center [703, 160] width 326 height 41
click at [142, 207] on div "Edit Image Yourself You can also change colors, add or remove text, and make ot…" at bounding box center [534, 288] width 1069 height 577
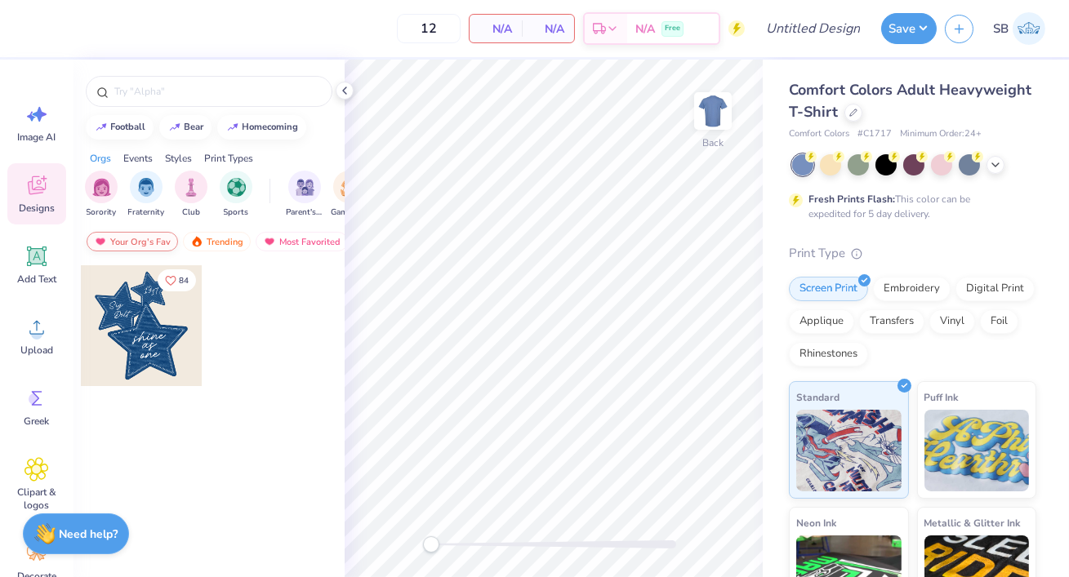
click at [131, 237] on div "Your Org's Fav" at bounding box center [132, 242] width 91 height 20
click at [132, 78] on div at bounding box center [209, 91] width 247 height 31
click at [136, 87] on input "text" at bounding box center [217, 91] width 209 height 16
click at [209, 251] on div "Trending" at bounding box center [217, 242] width 68 height 20
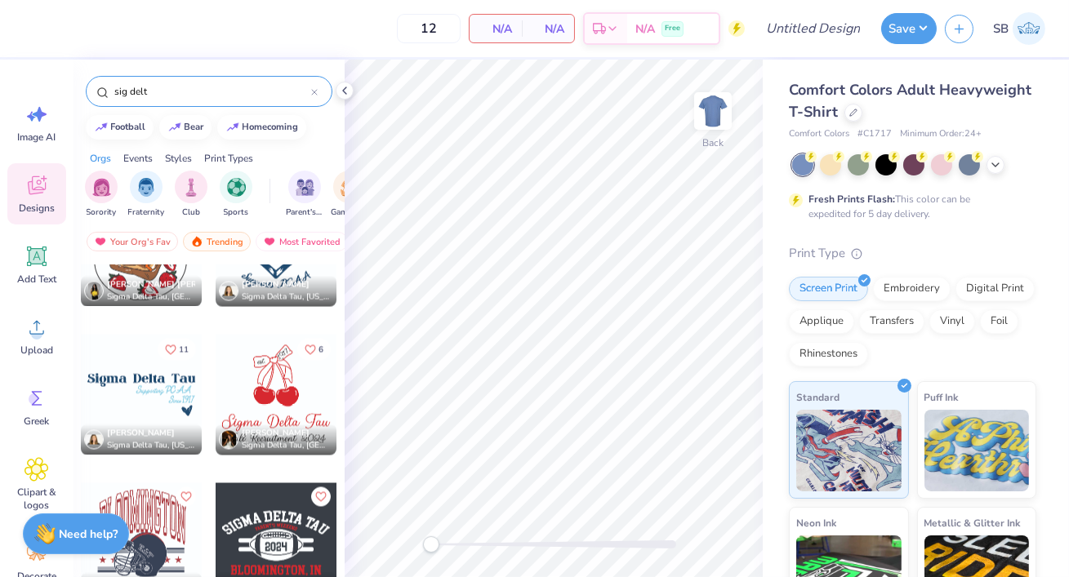
scroll to position [5875, 0]
click at [155, 391] on div at bounding box center [141, 394] width 121 height 121
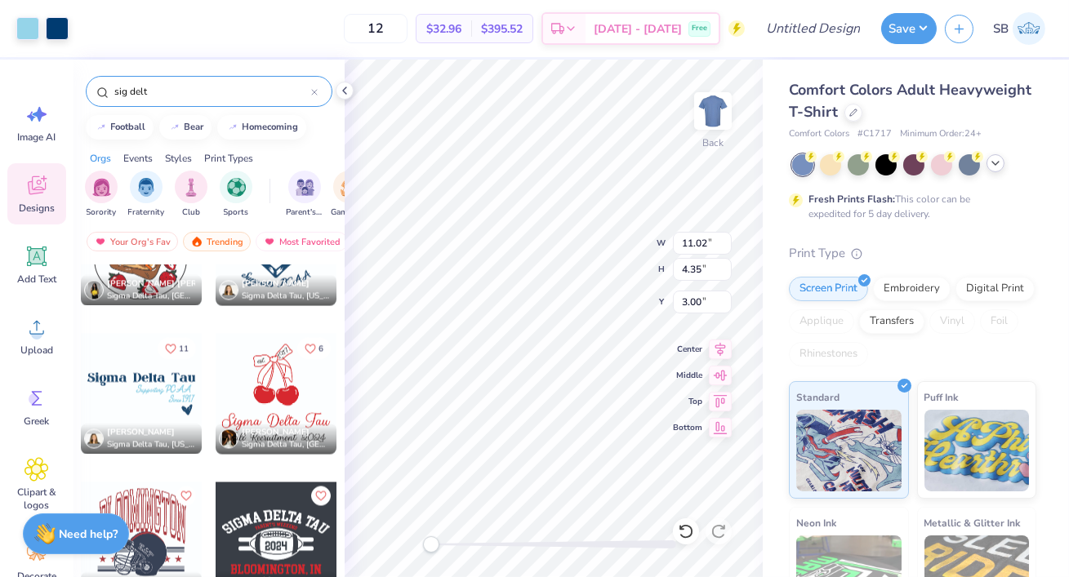
click at [999, 165] on icon at bounding box center [995, 163] width 13 height 13
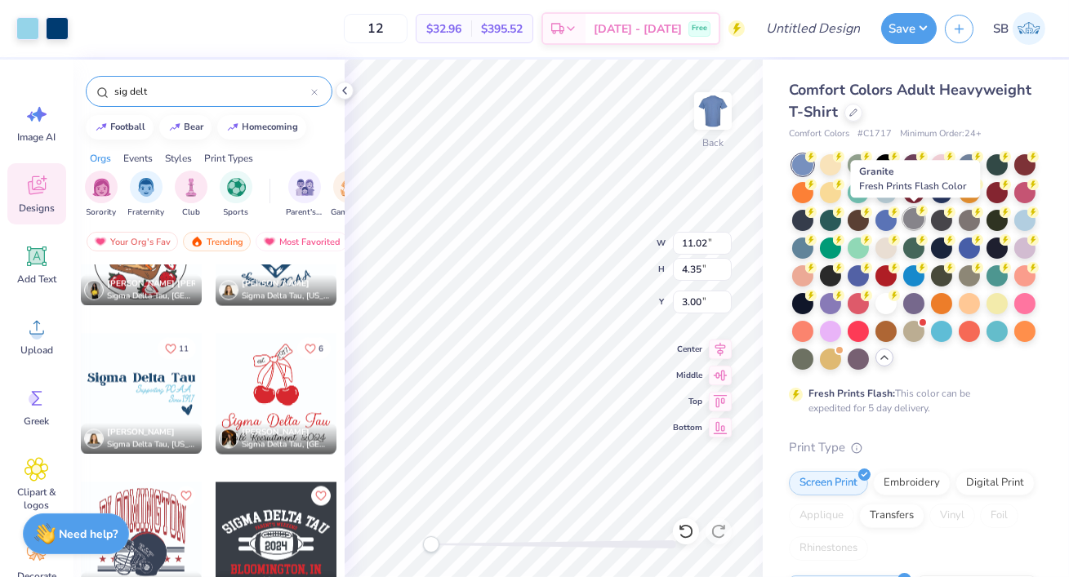
click at [916, 214] on icon at bounding box center [921, 210] width 11 height 11
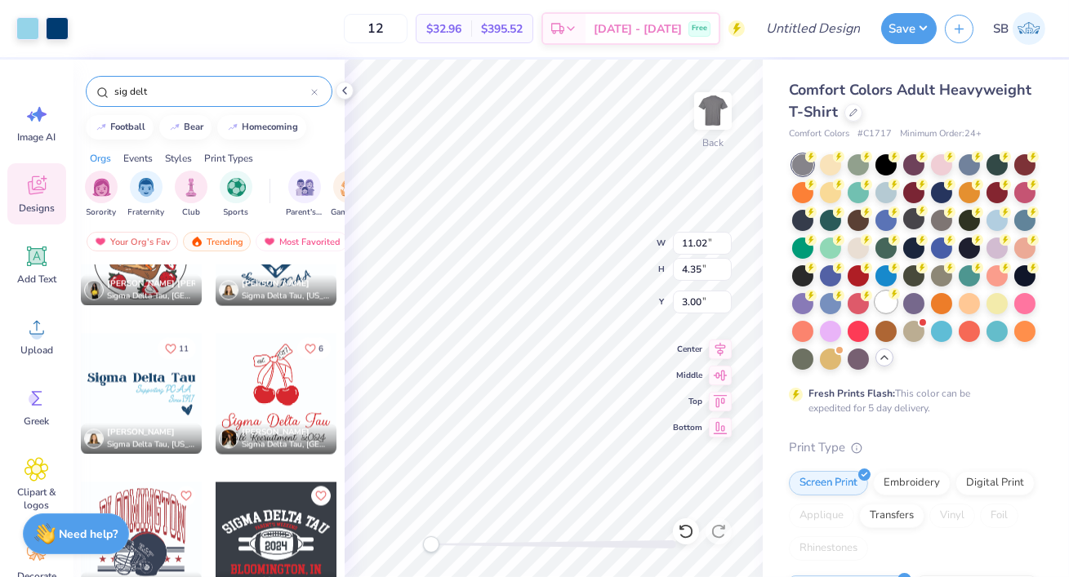
click at [888, 305] on div at bounding box center [885, 301] width 21 height 21
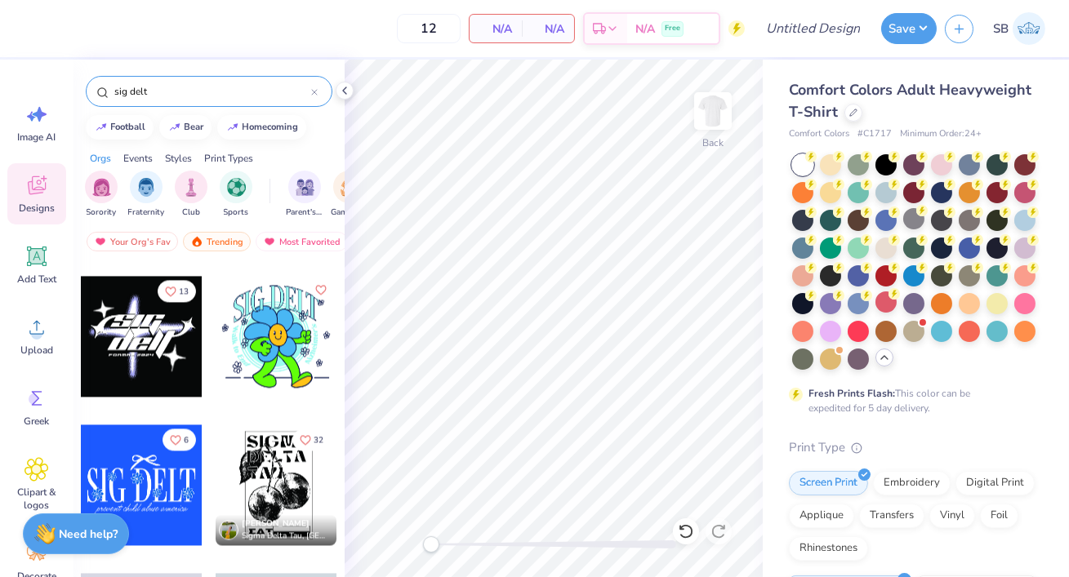
scroll to position [6826, 0]
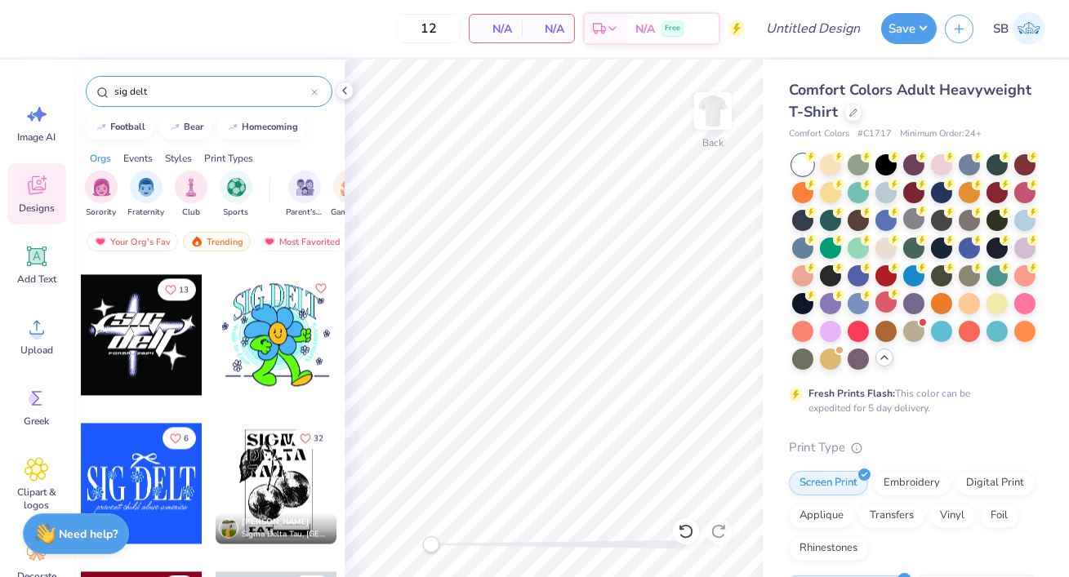
click at [137, 86] on input "sig delt" at bounding box center [212, 91] width 198 height 16
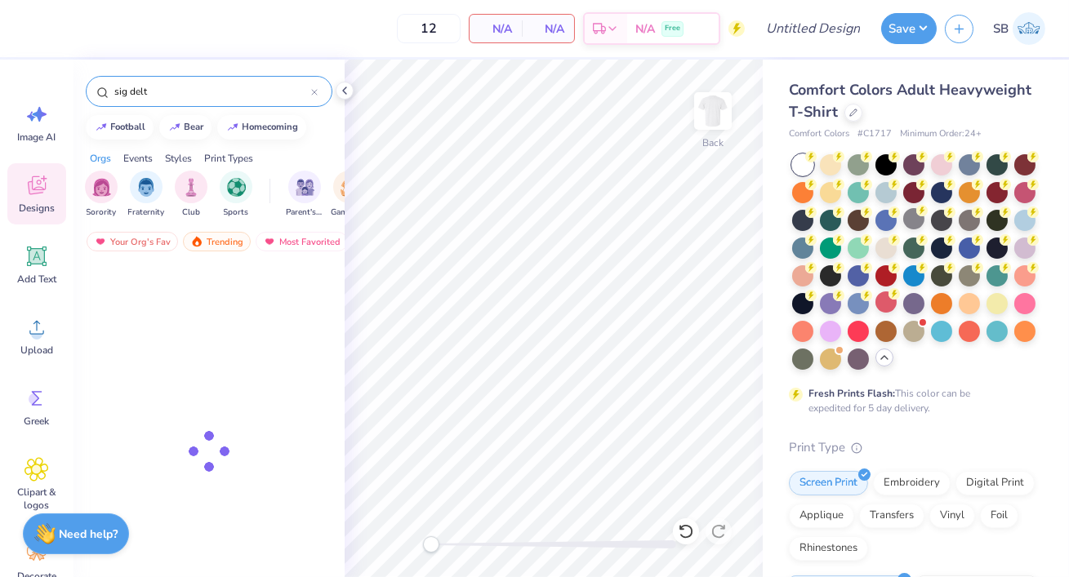
click at [137, 86] on input "sig delt" at bounding box center [212, 91] width 198 height 16
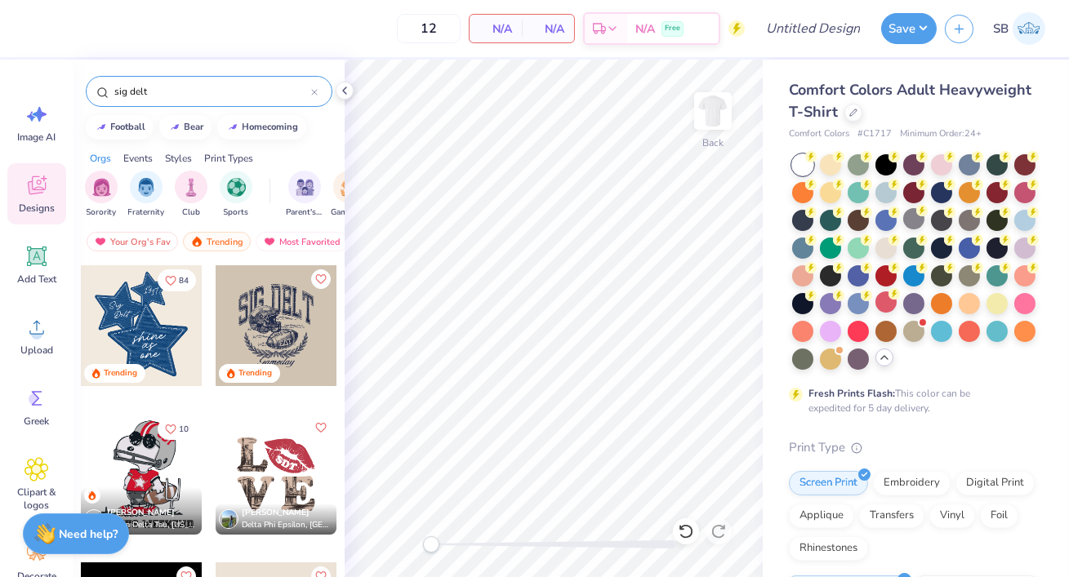
click at [137, 86] on input "sig delt" at bounding box center [212, 91] width 198 height 16
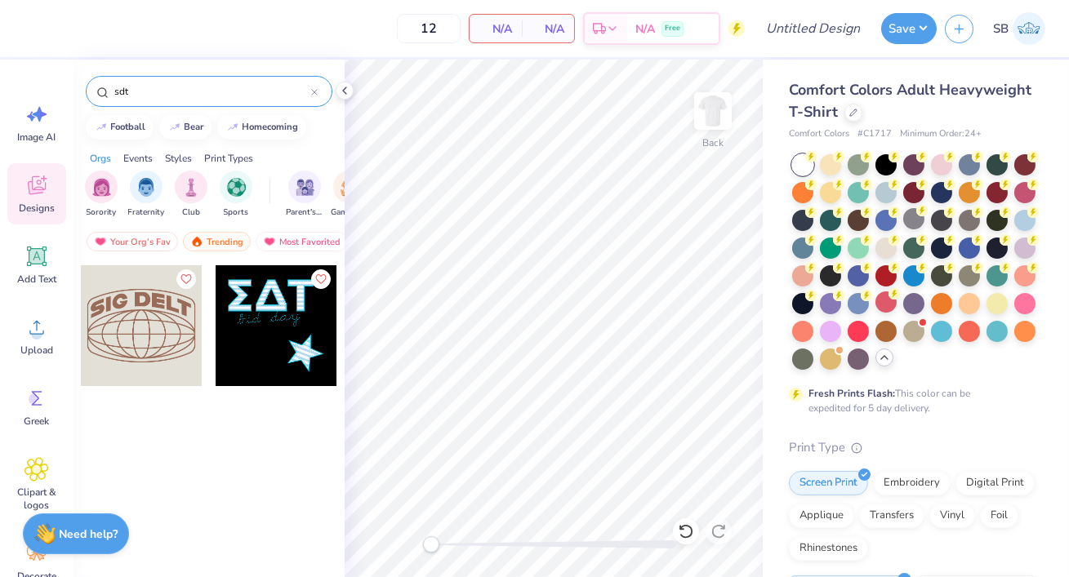
type input "sdt"
click at [139, 93] on input "sdt" at bounding box center [212, 91] width 198 height 16
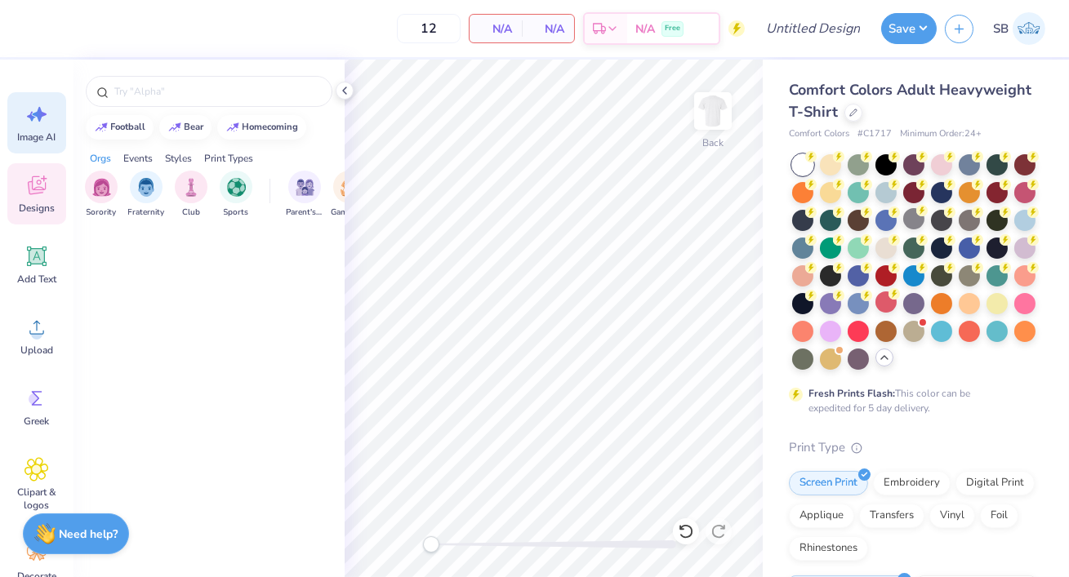
click at [31, 122] on icon at bounding box center [36, 114] width 24 height 24
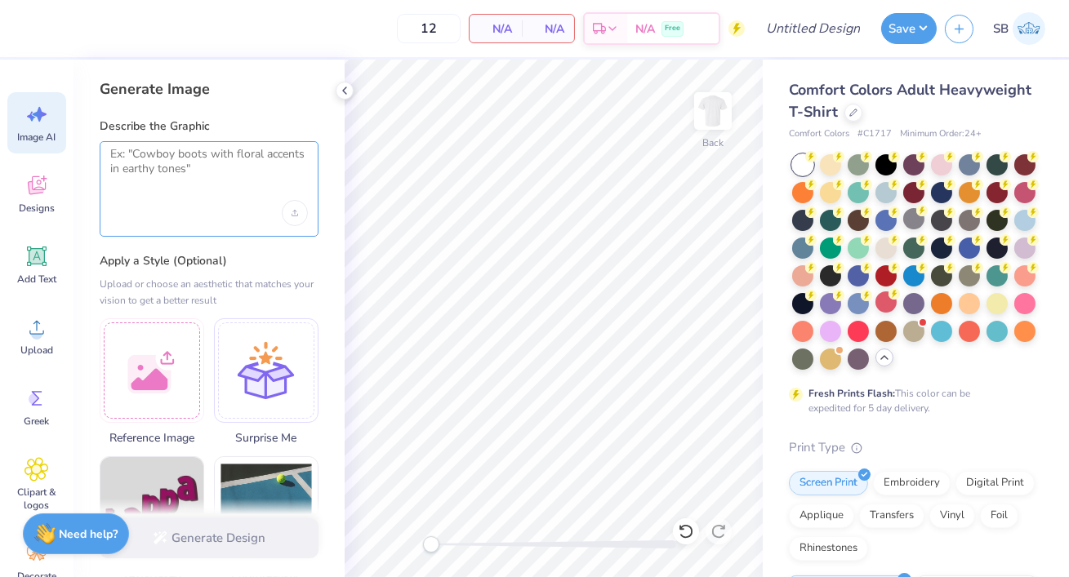
click at [152, 180] on textarea at bounding box center [209, 167] width 198 height 41
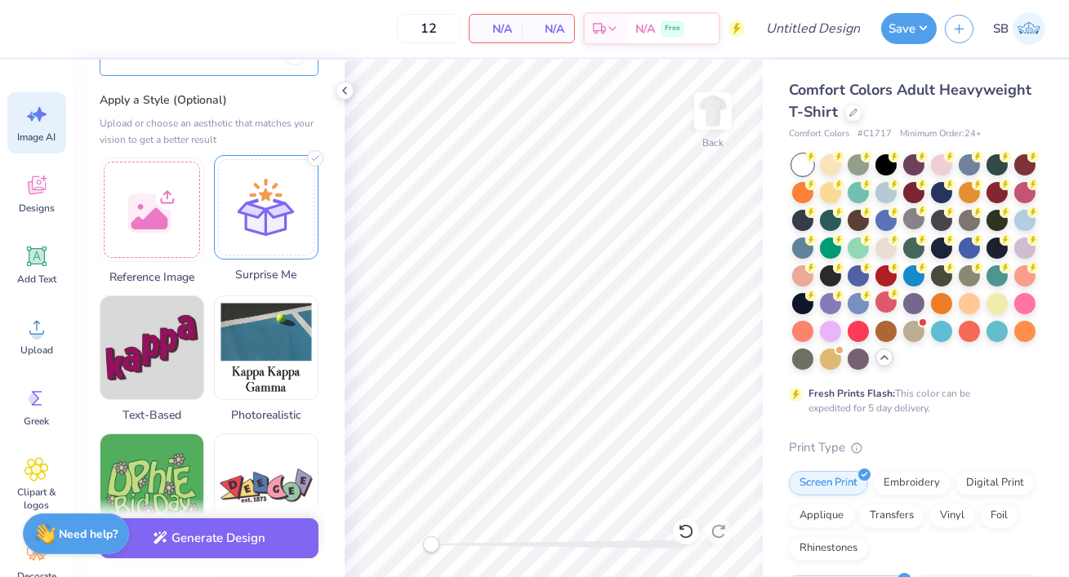
scroll to position [166, 0]
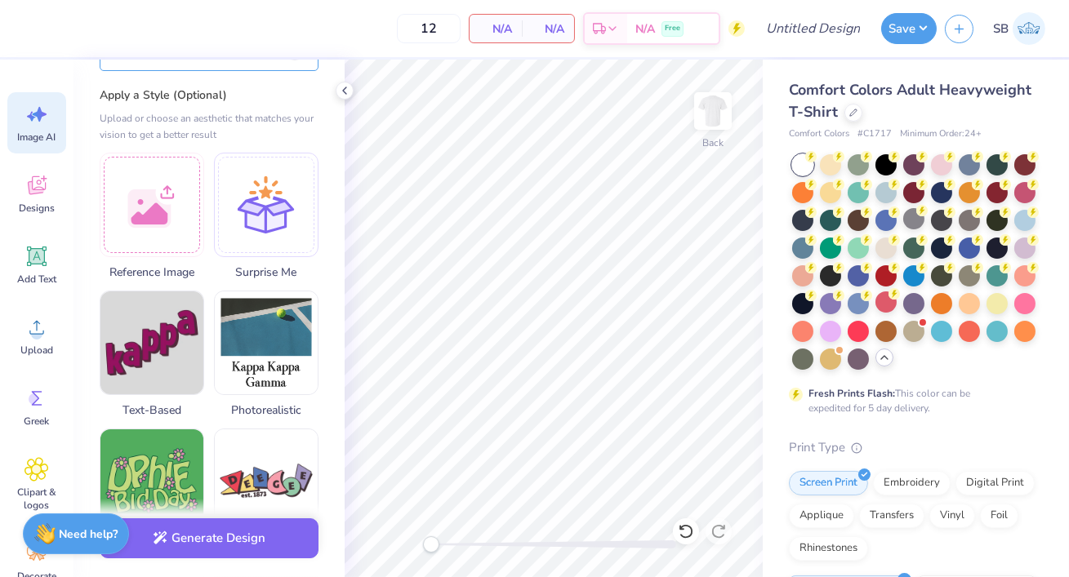
type textarea "create a rutgers flag football design"
click at [168, 249] on div at bounding box center [152, 202] width 104 height 104
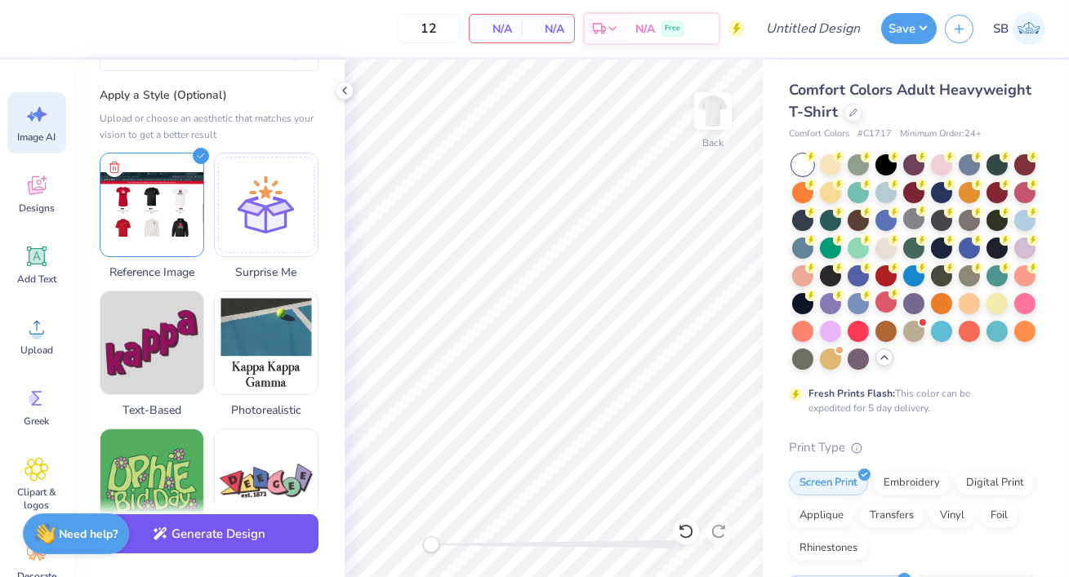
click at [260, 539] on button "Generate Design" at bounding box center [209, 534] width 219 height 40
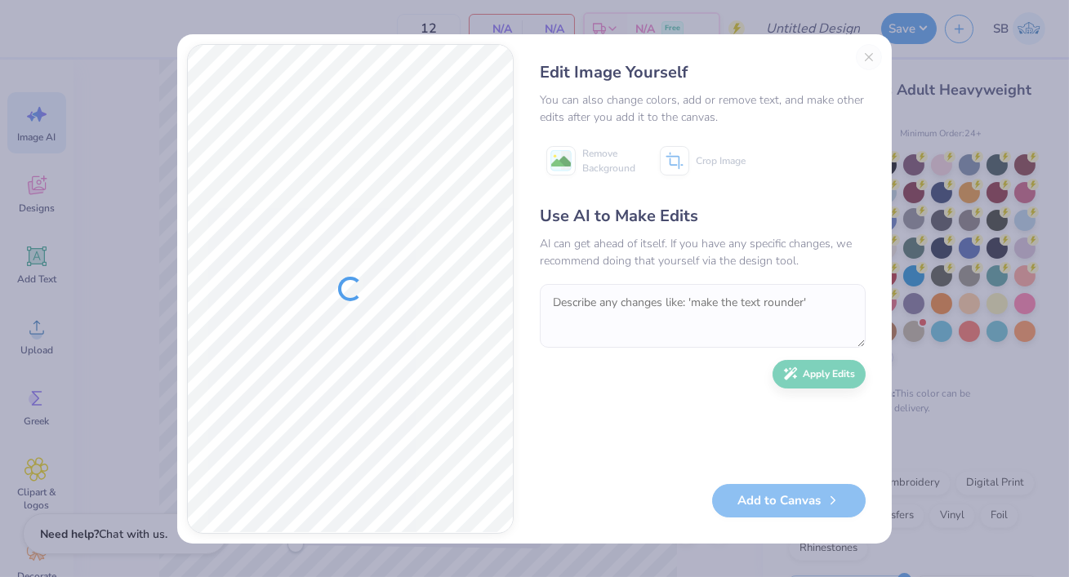
click at [323, 466] on div at bounding box center [350, 289] width 325 height 488
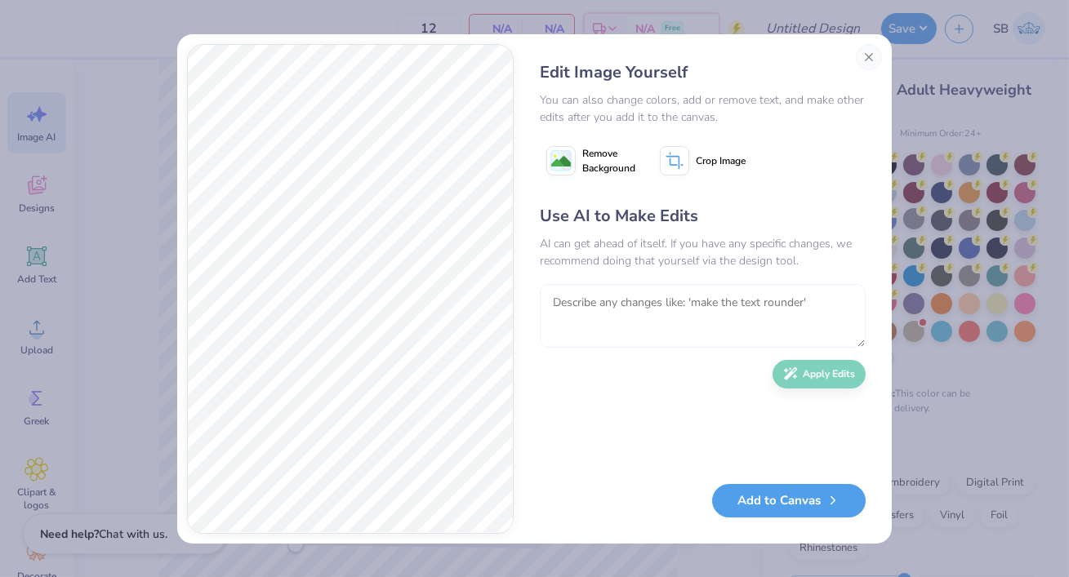
click at [580, 315] on textarea at bounding box center [703, 316] width 326 height 64
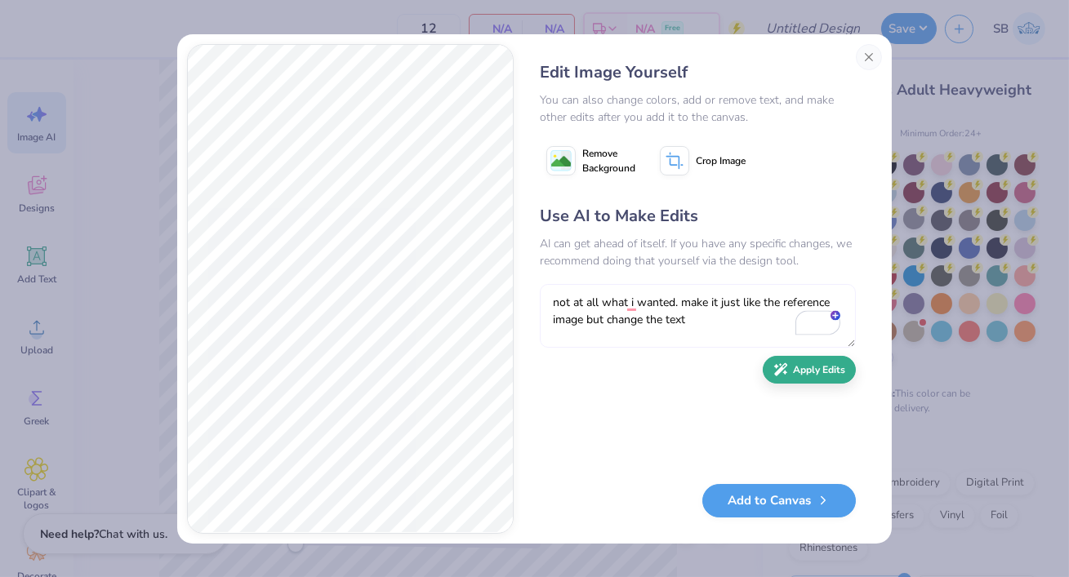
type textarea "not at all what i wanted. make it just like the reference image but change the …"
click at [803, 362] on button "Apply Edits" at bounding box center [808, 370] width 93 height 29
